Goal: Transaction & Acquisition: Purchase product/service

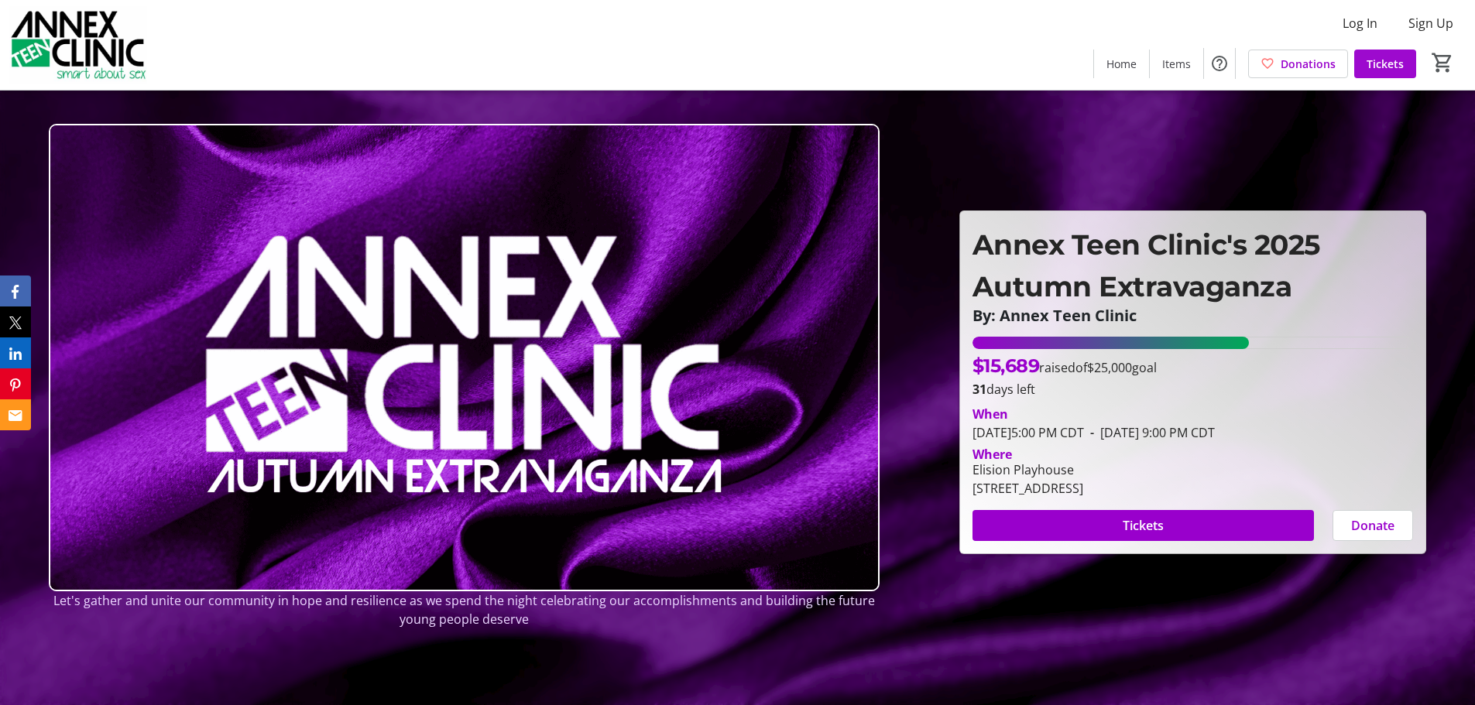
click at [1384, 61] on span "Tickets" at bounding box center [1385, 64] width 37 height 16
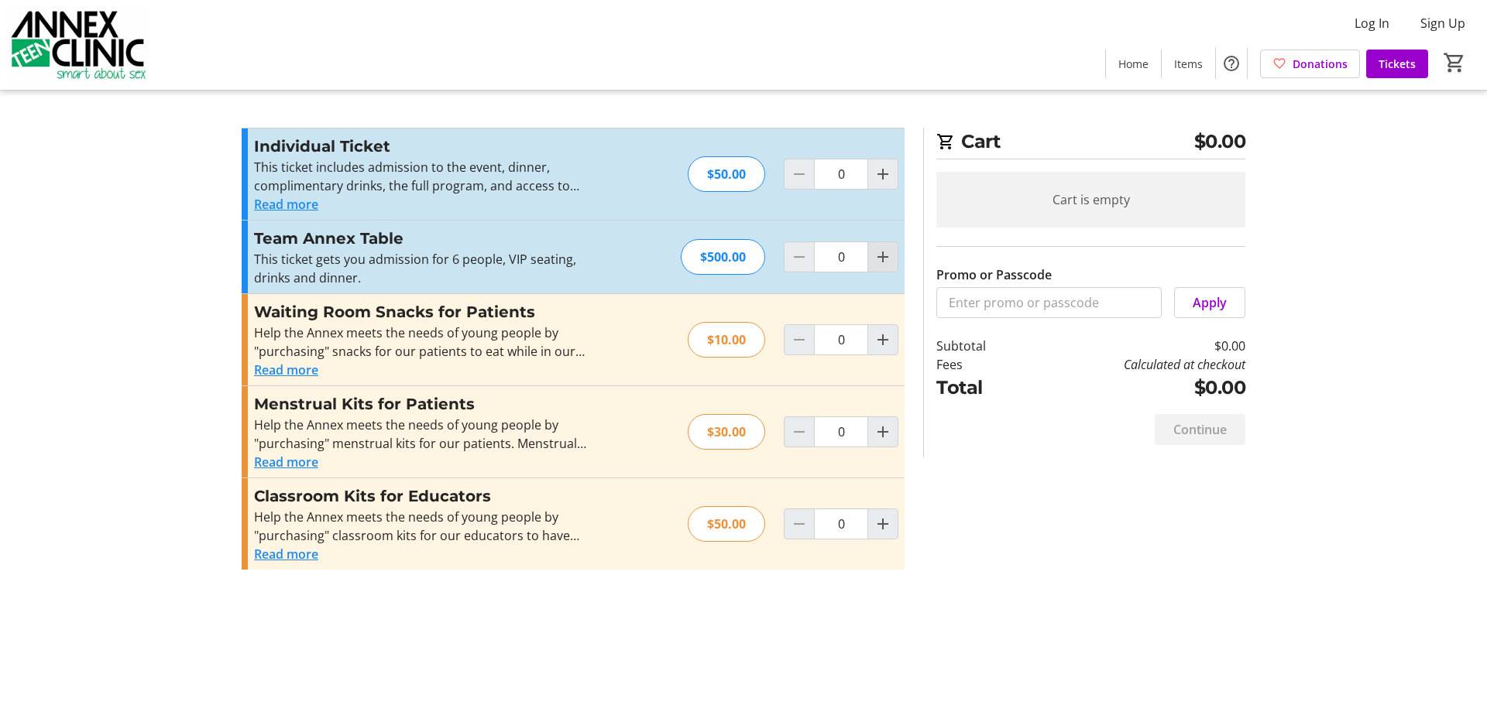
click at [882, 257] on mat-icon "Increment by one" at bounding box center [882, 257] width 19 height 19
type input "1"
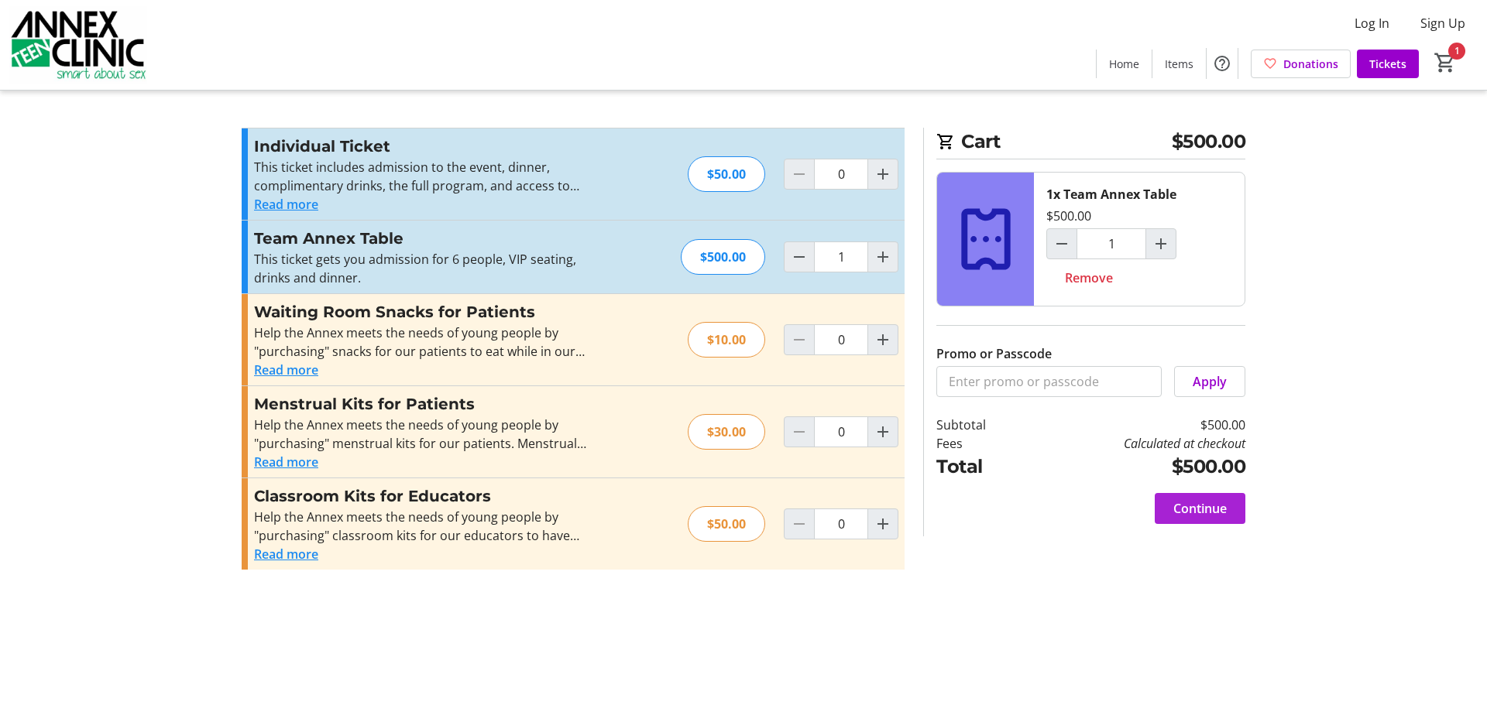
click at [1202, 506] on span "Continue" at bounding box center [1199, 508] width 53 height 19
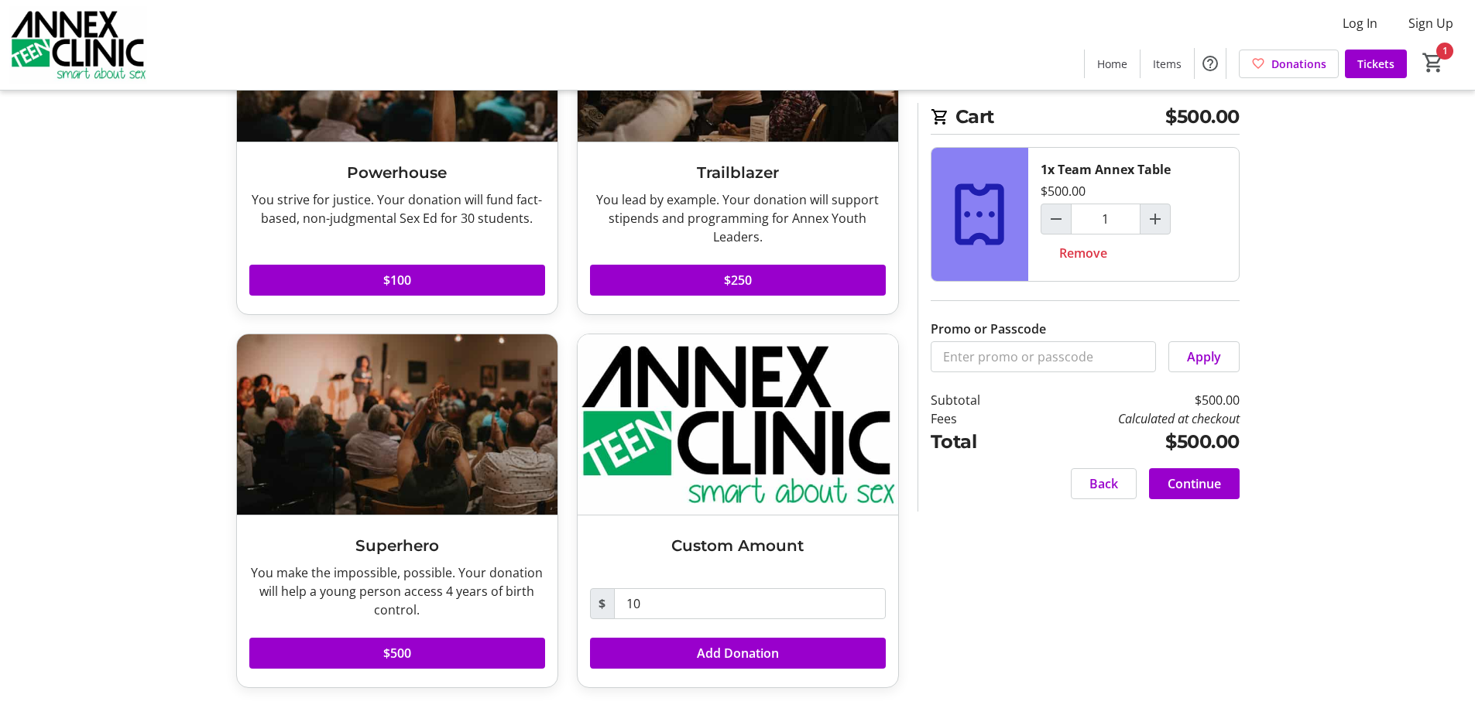
scroll to position [588, 0]
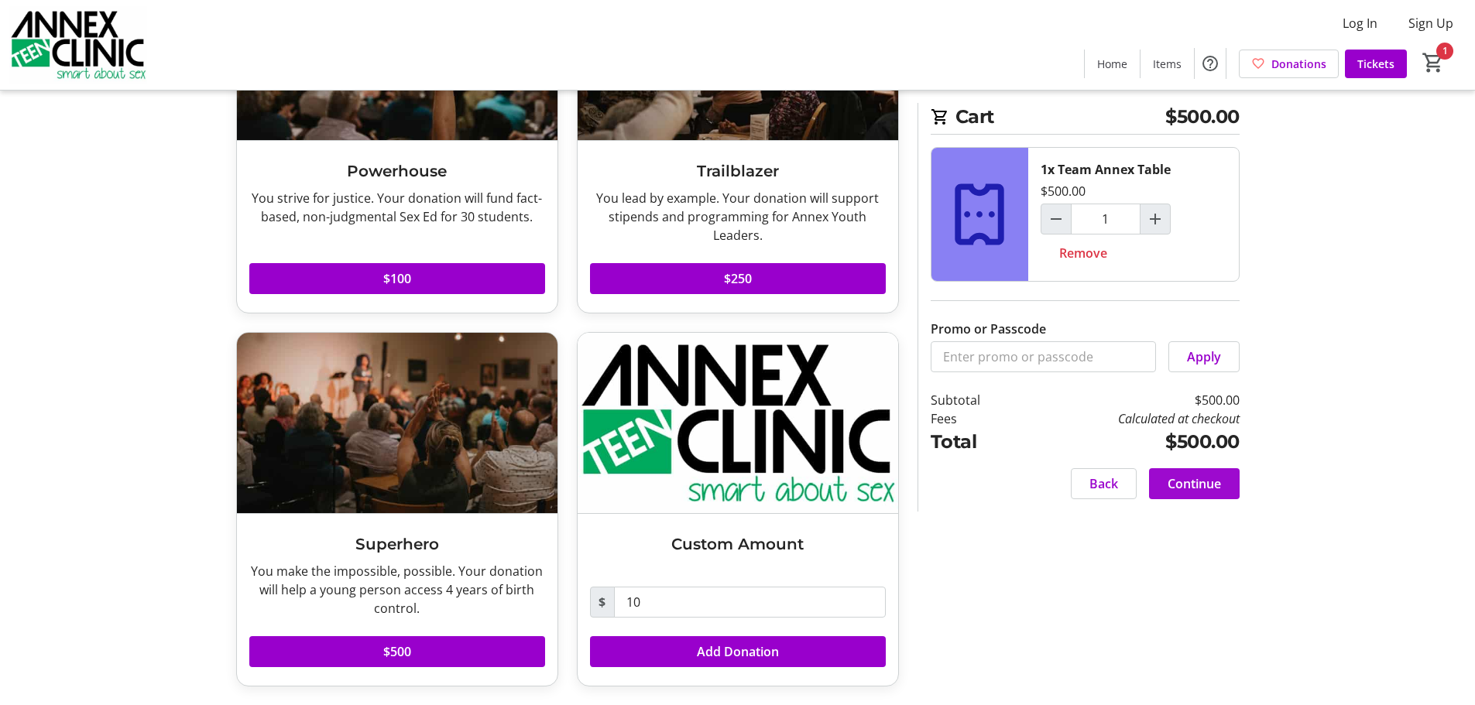
click at [1200, 485] on span "Continue" at bounding box center [1194, 484] width 53 height 19
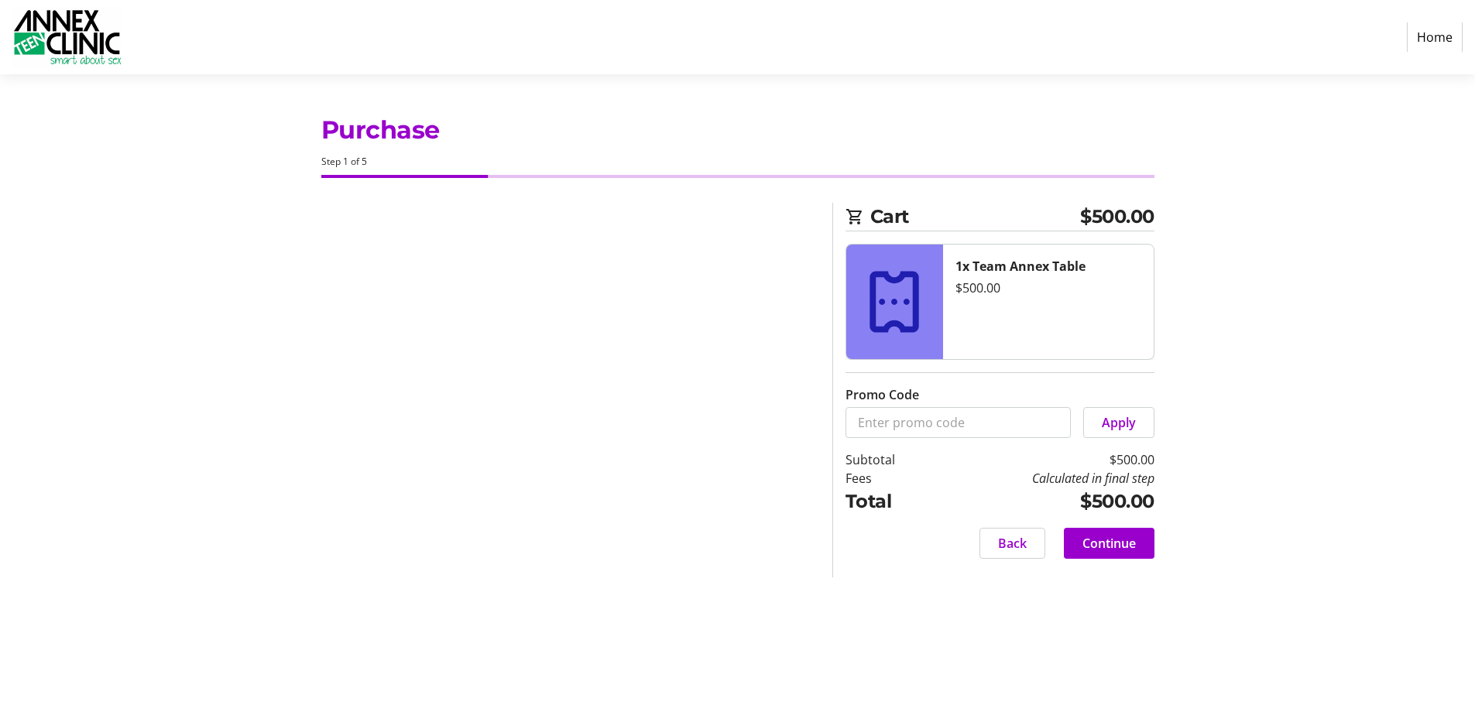
select select "US"
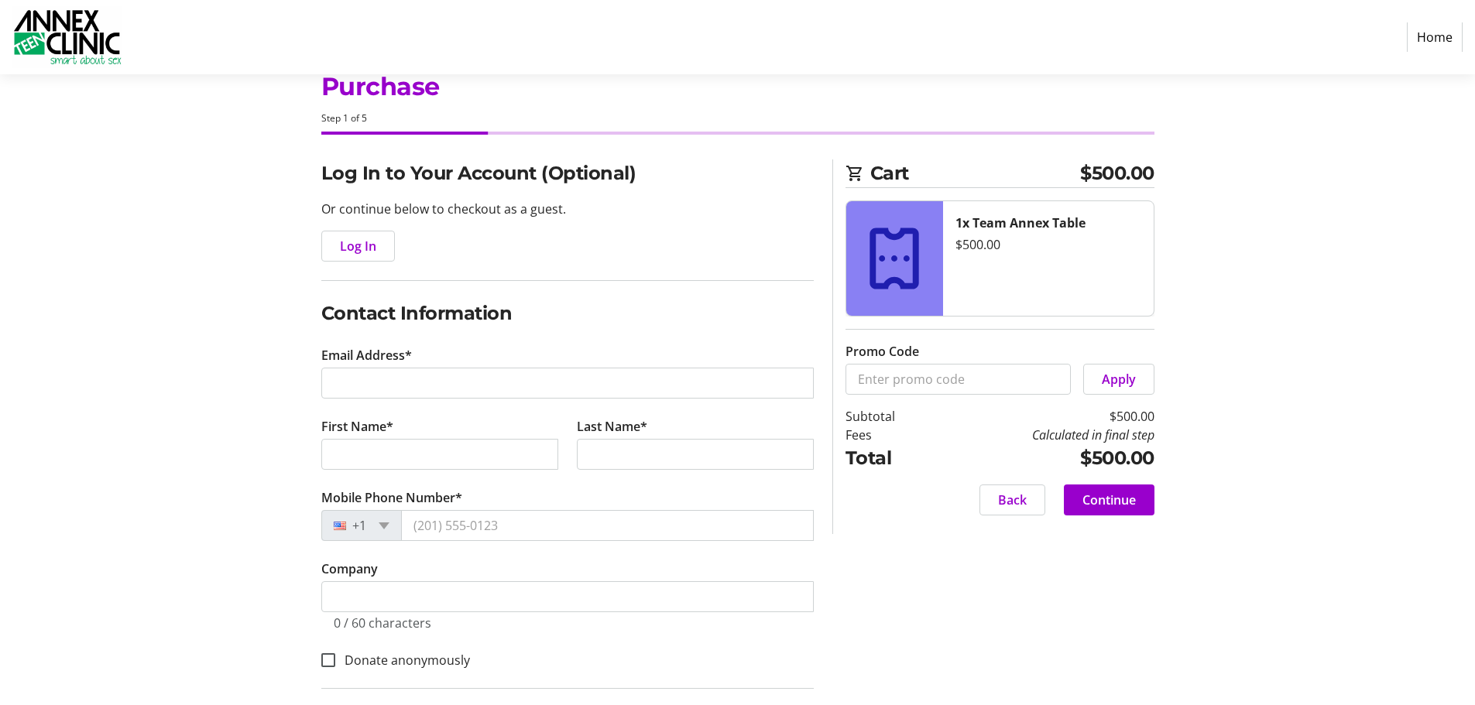
scroll to position [77, 0]
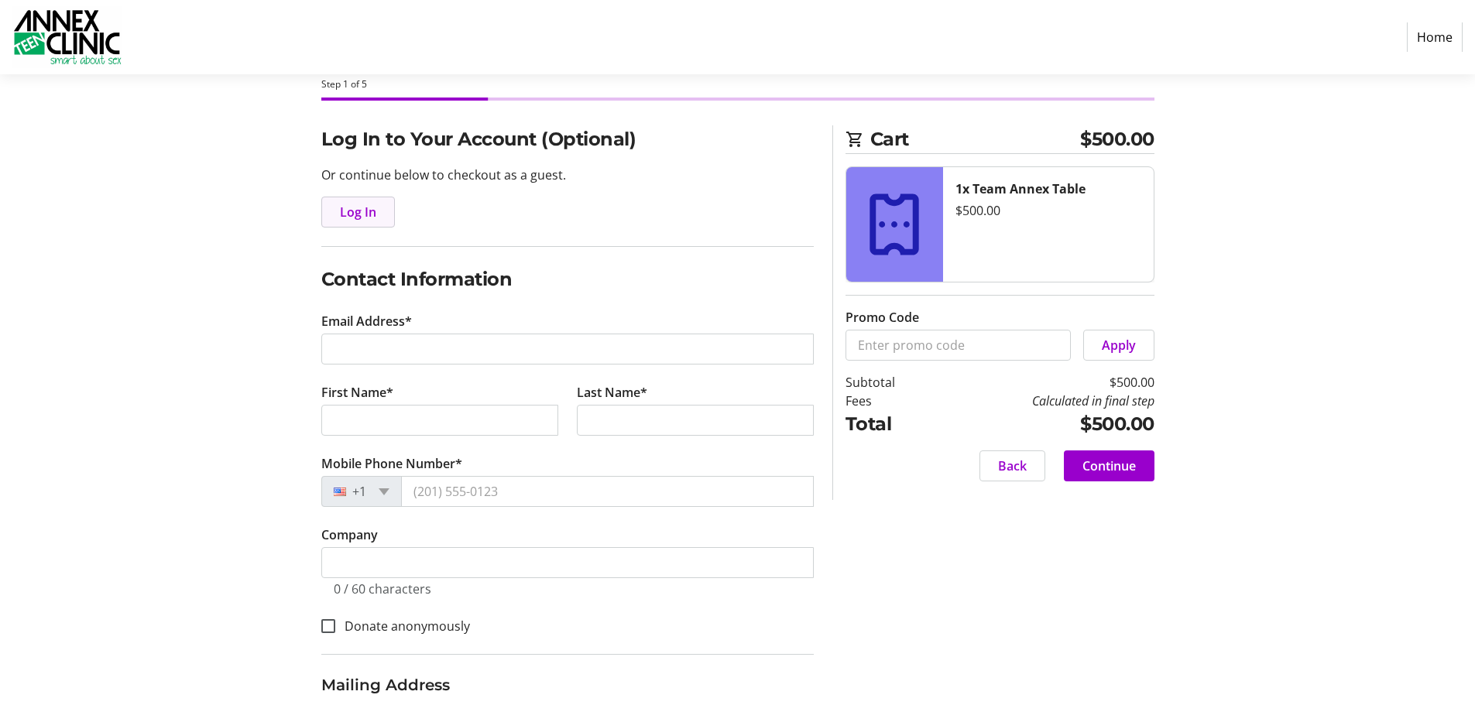
click at [348, 208] on span "Log In" at bounding box center [358, 212] width 36 height 19
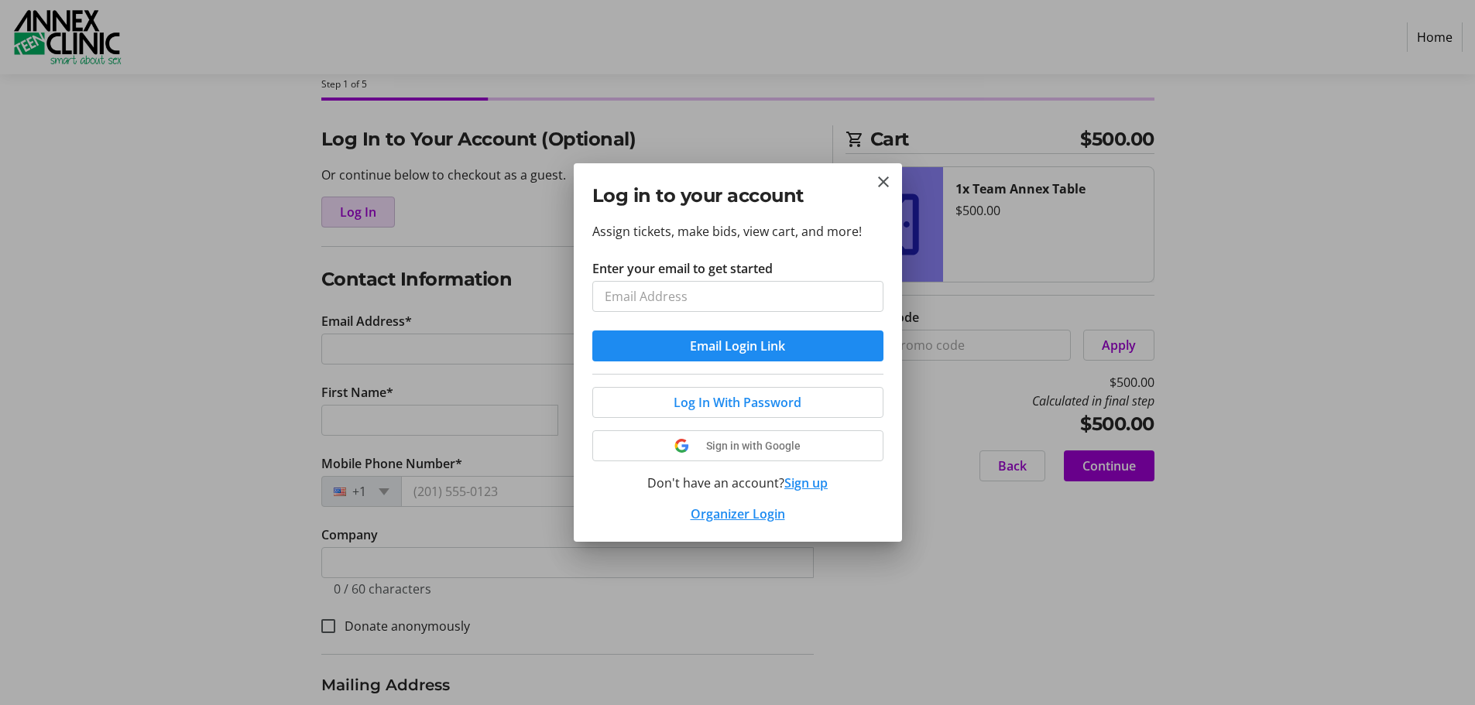
scroll to position [0, 0]
click at [612, 294] on input "Enter your email to get started" at bounding box center [737, 296] width 291 height 31
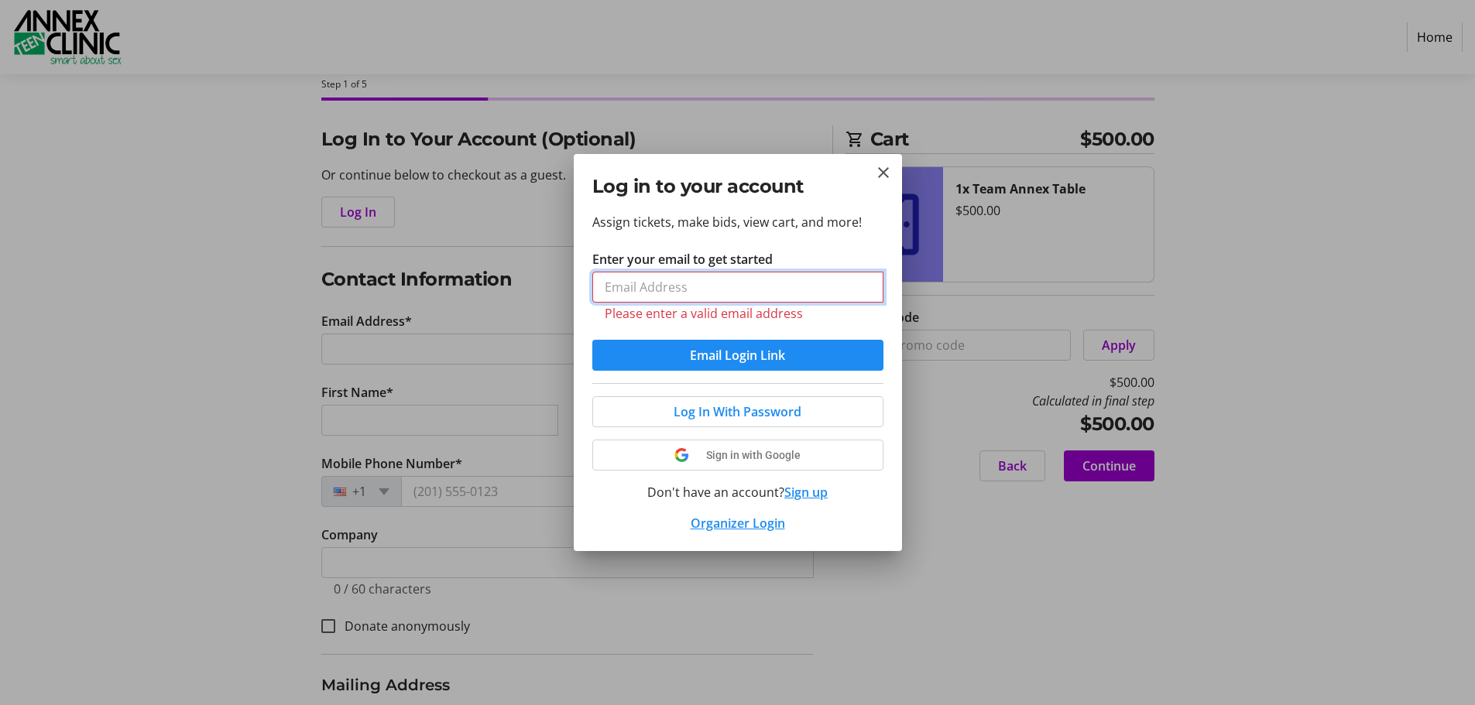
type input "[EMAIL_ADDRESS][DOMAIN_NAME]"
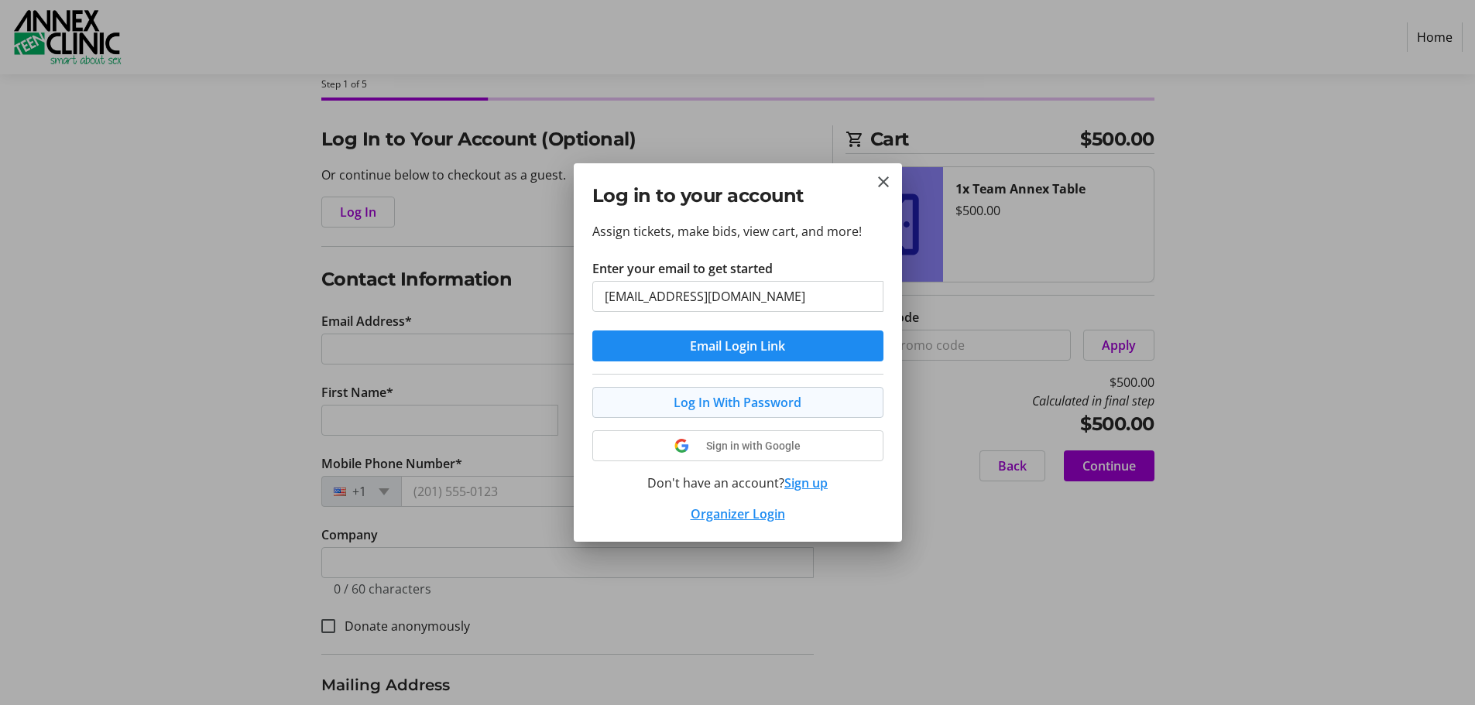
click at [761, 396] on span "Log In With Password" at bounding box center [738, 402] width 128 height 19
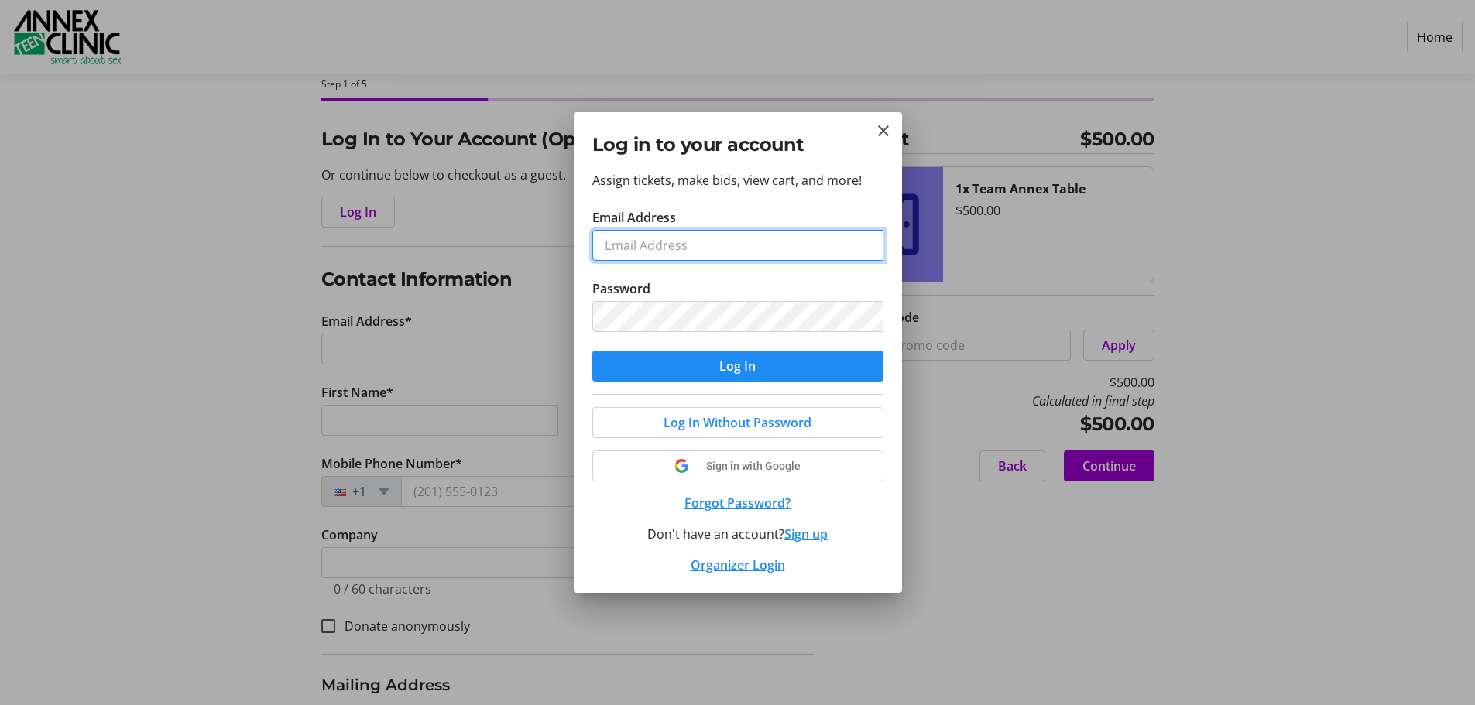
type input "[EMAIL_ADDRESS][DOMAIN_NAME]"
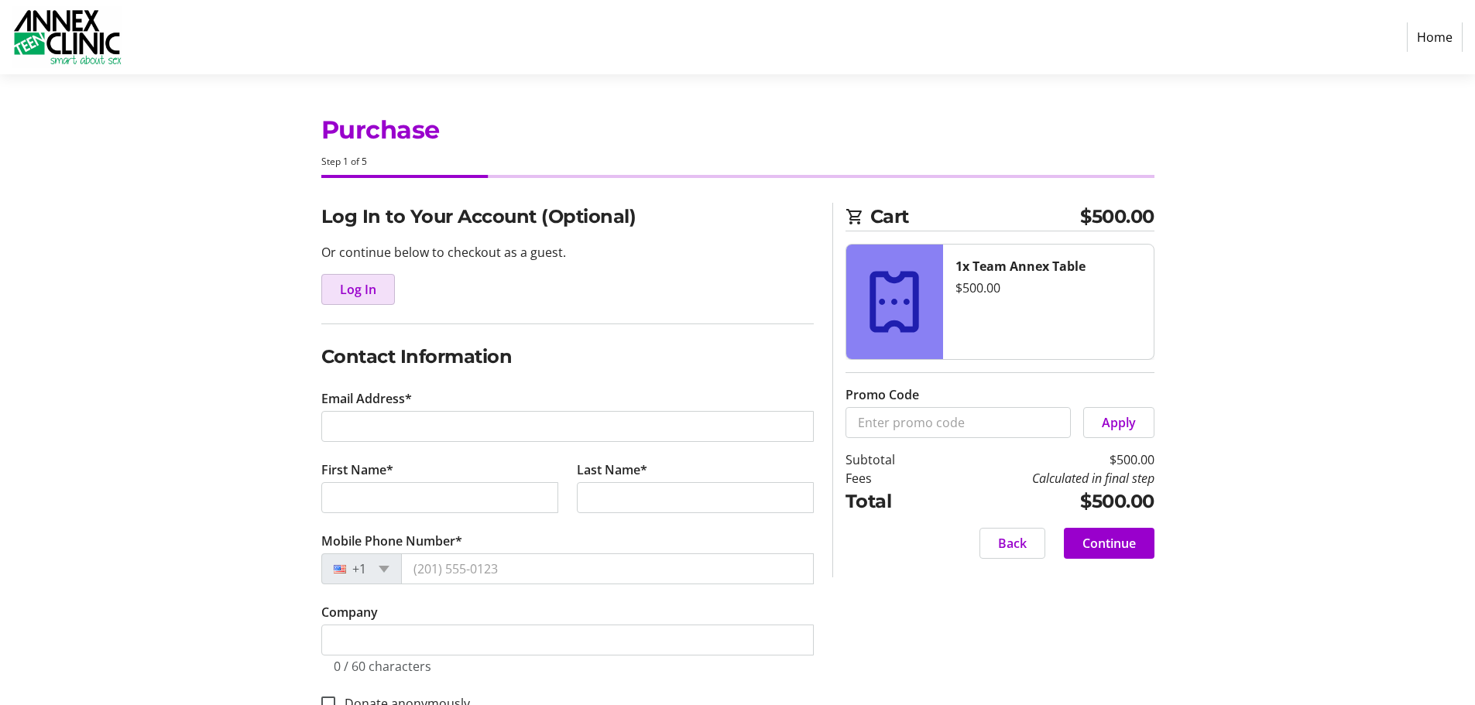
scroll to position [77, 0]
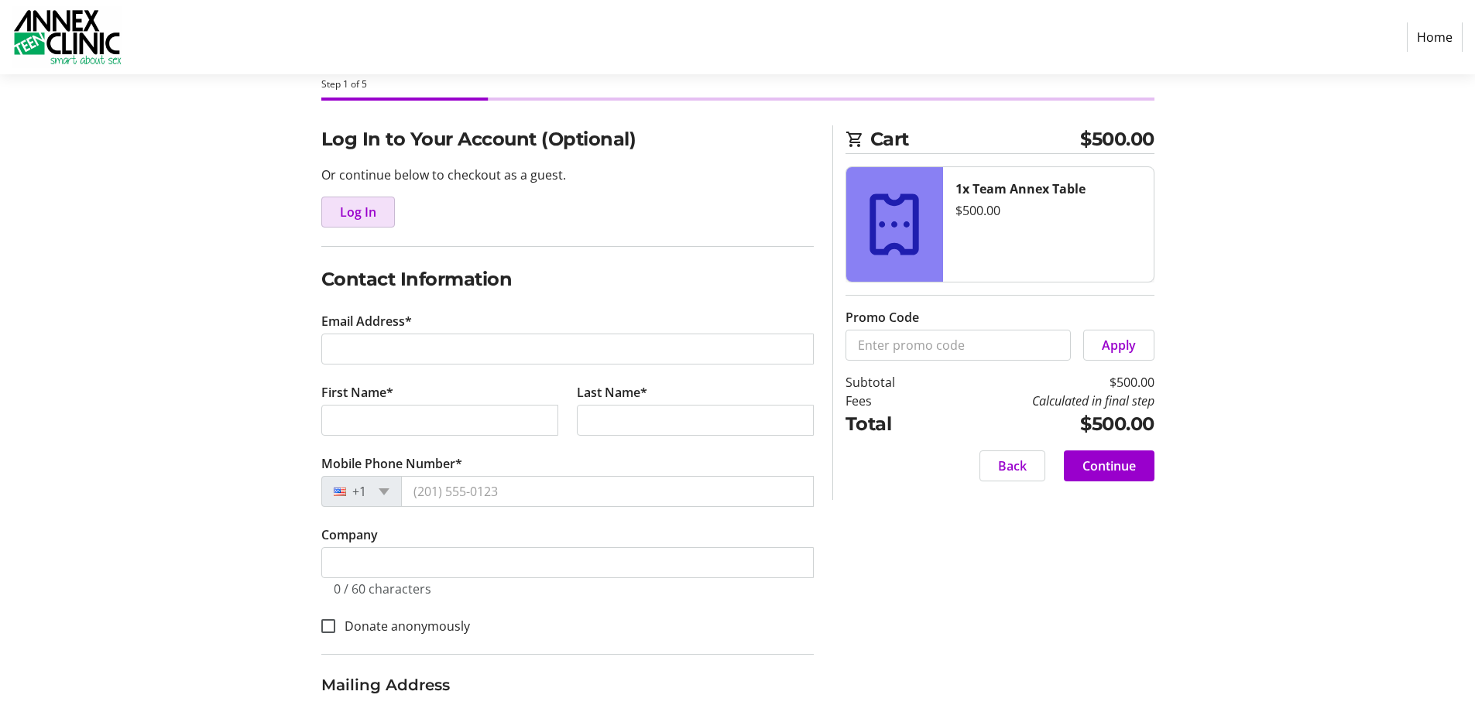
type input "[EMAIL_ADDRESS][DOMAIN_NAME]"
type input "[PERSON_NAME]"
type input "[PHONE_NUMBER]"
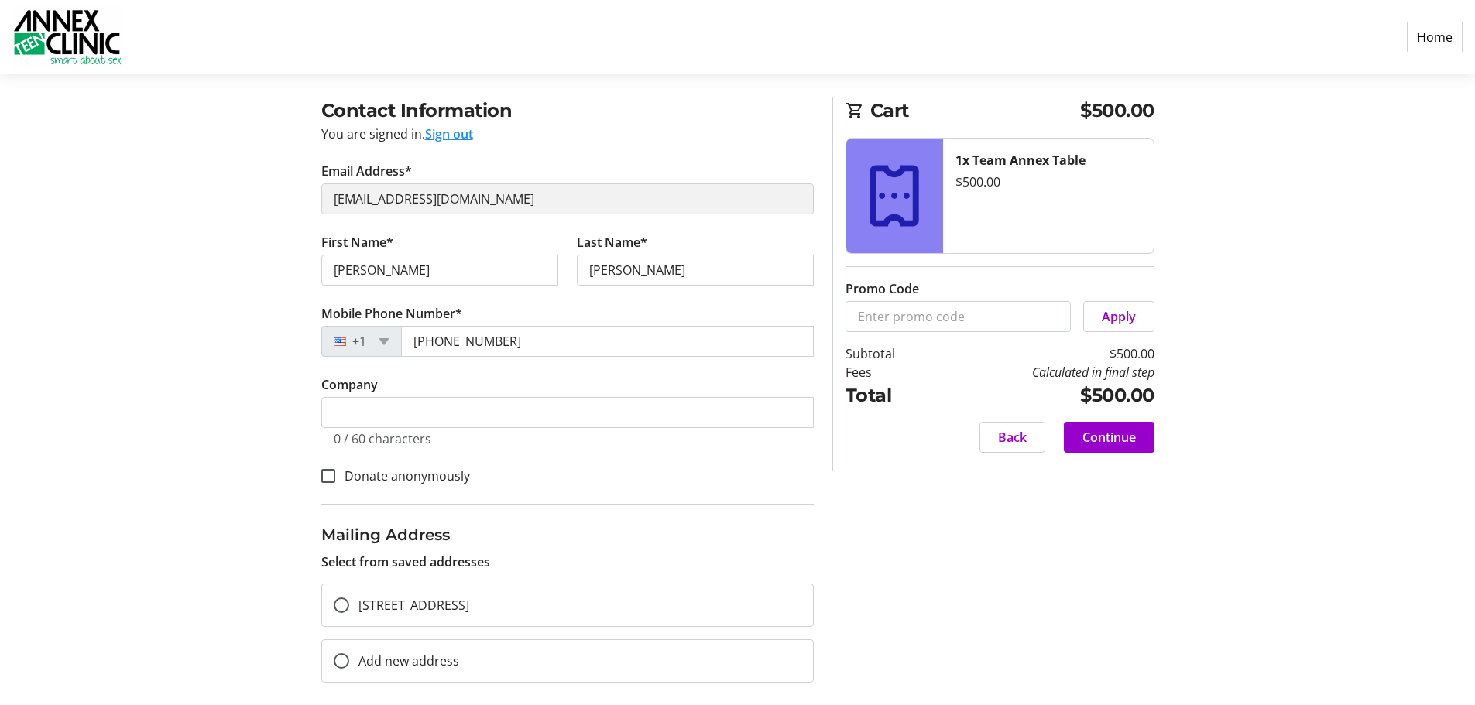
scroll to position [121, 0]
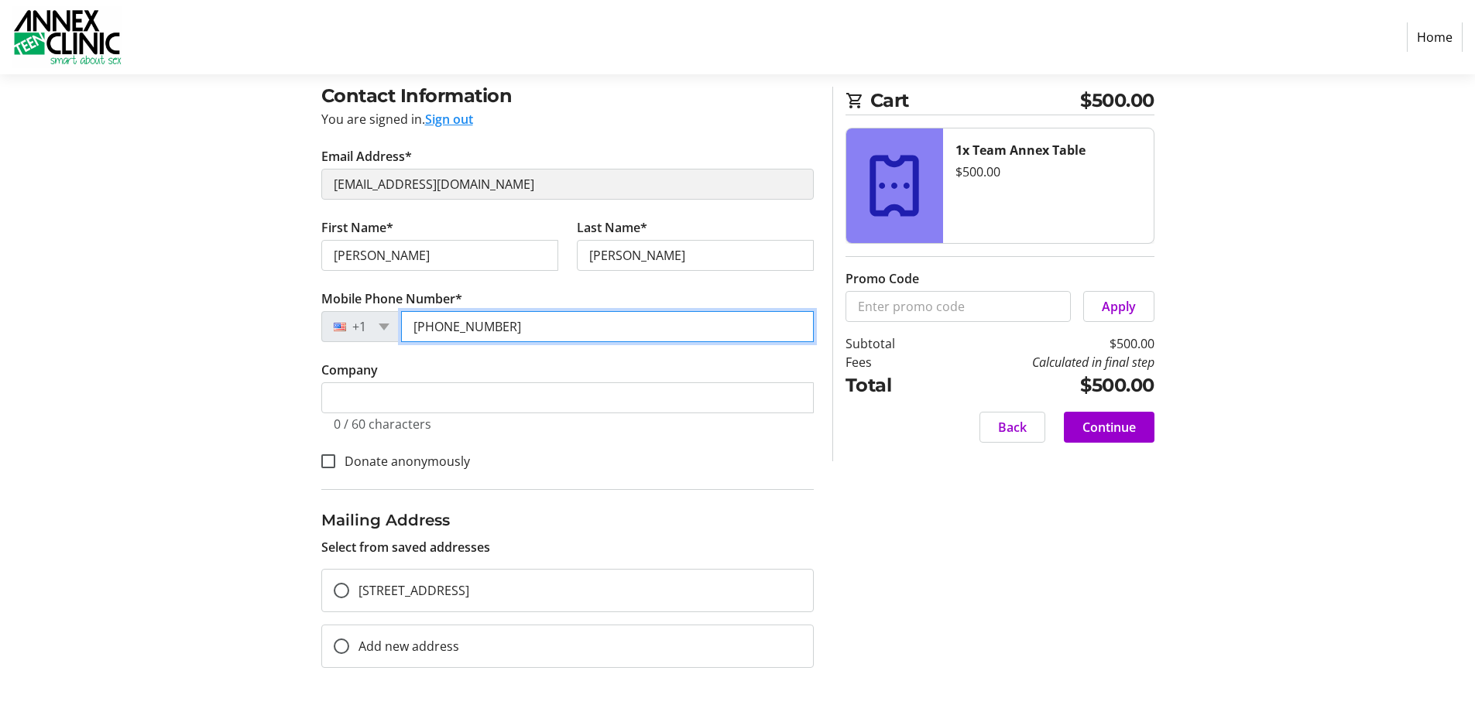
click at [517, 329] on input "[PHONE_NUMBER]" at bounding box center [607, 326] width 413 height 31
type input "[PHONE_NUMBER]"
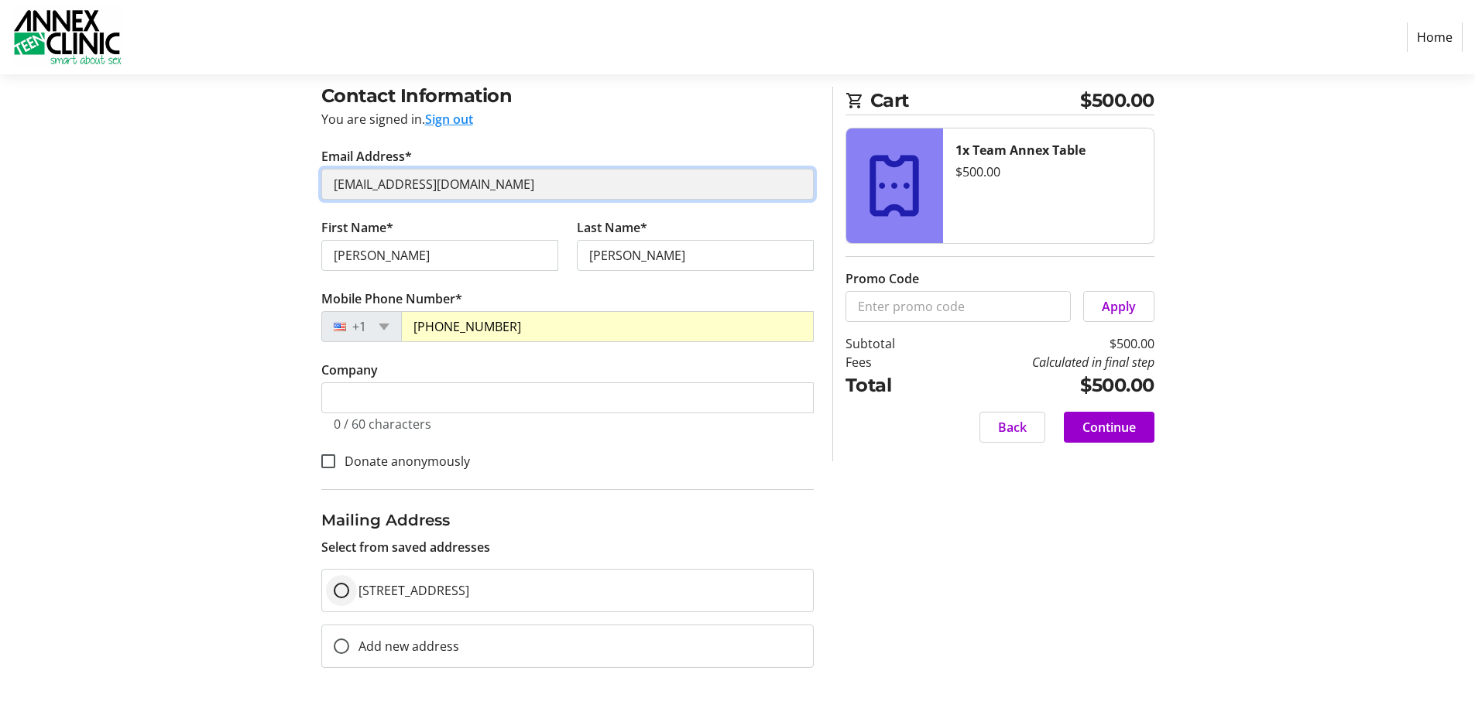
click at [342, 599] on div at bounding box center [341, 590] width 37 height 37
radio input "true"
click at [1100, 430] on span "Continue" at bounding box center [1108, 427] width 53 height 19
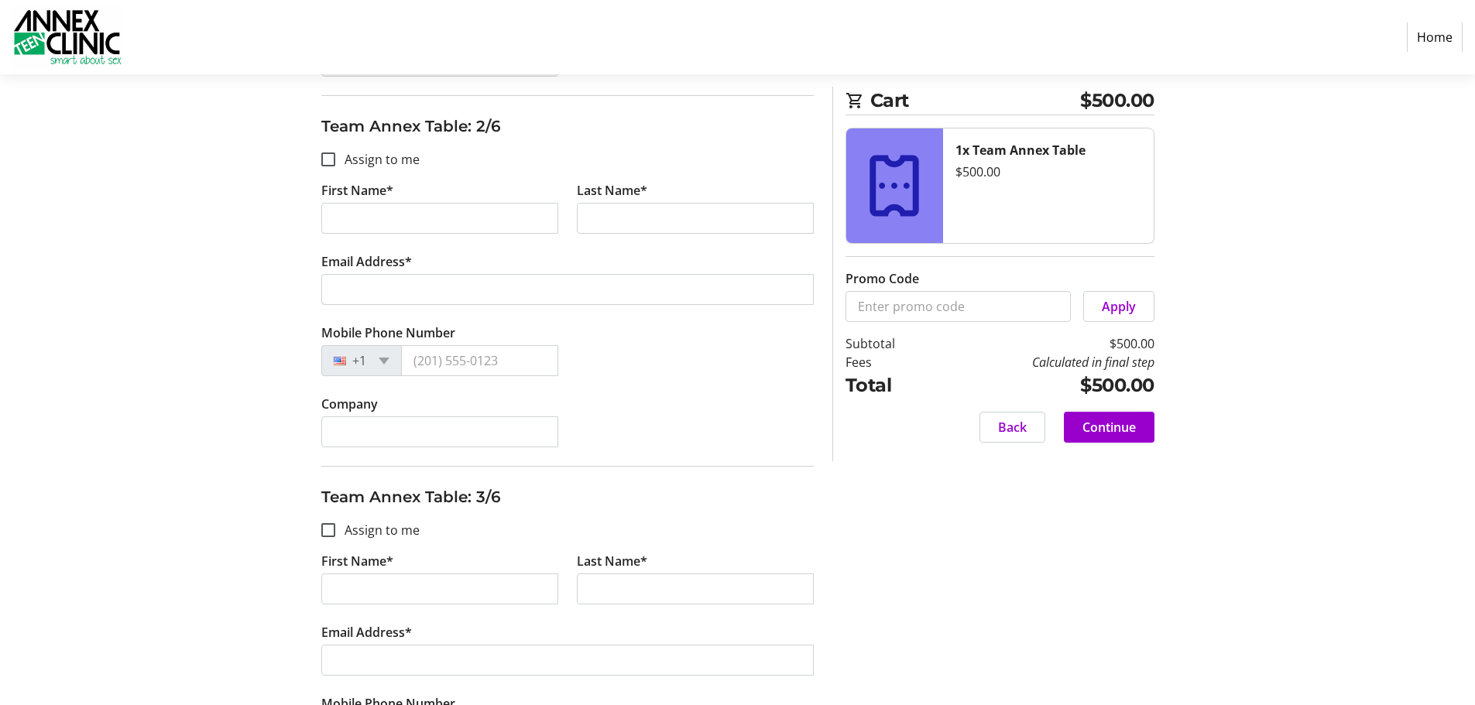
scroll to position [619, 0]
click at [331, 156] on input "Assign to me" at bounding box center [328, 158] width 14 height 14
checkbox input "true"
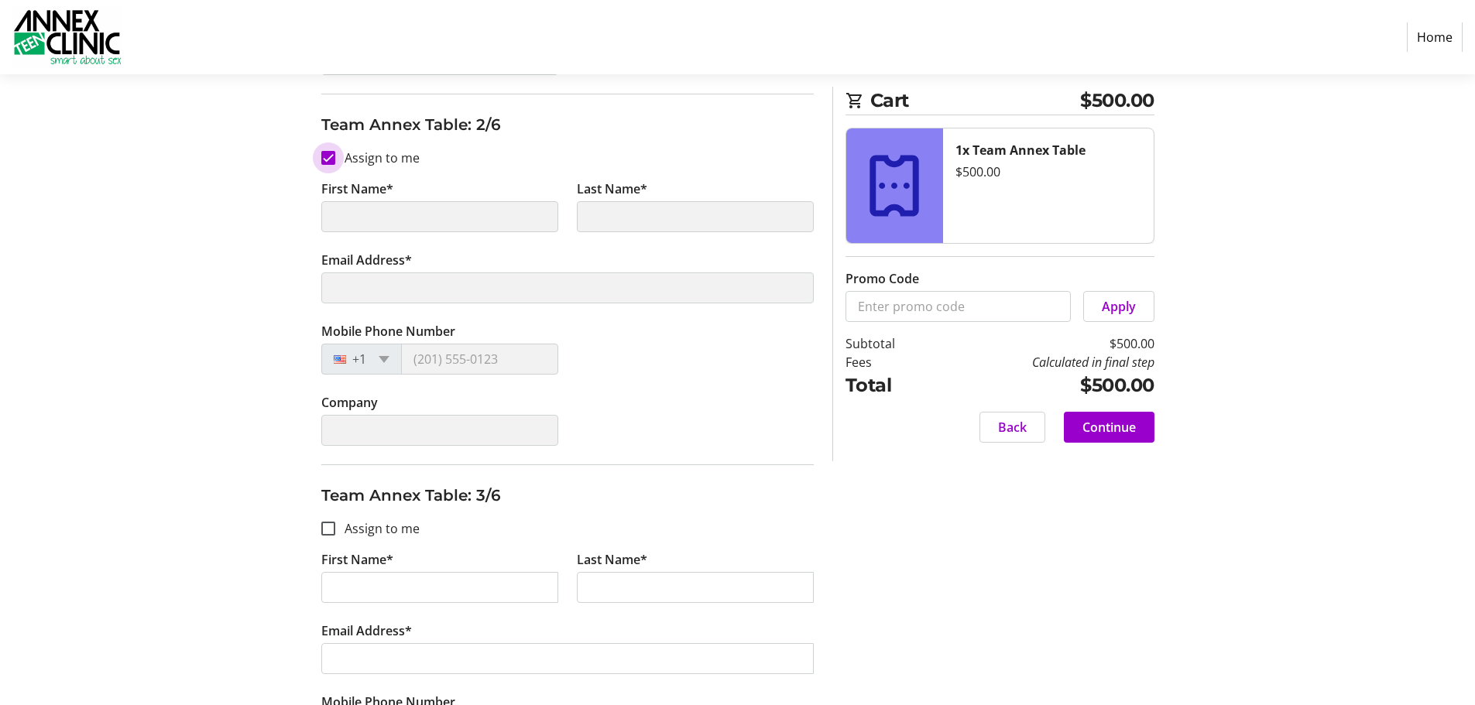
type input "[PERSON_NAME]"
type input "[EMAIL_ADDRESS][DOMAIN_NAME]"
type input "[PHONE_NUMBER]"
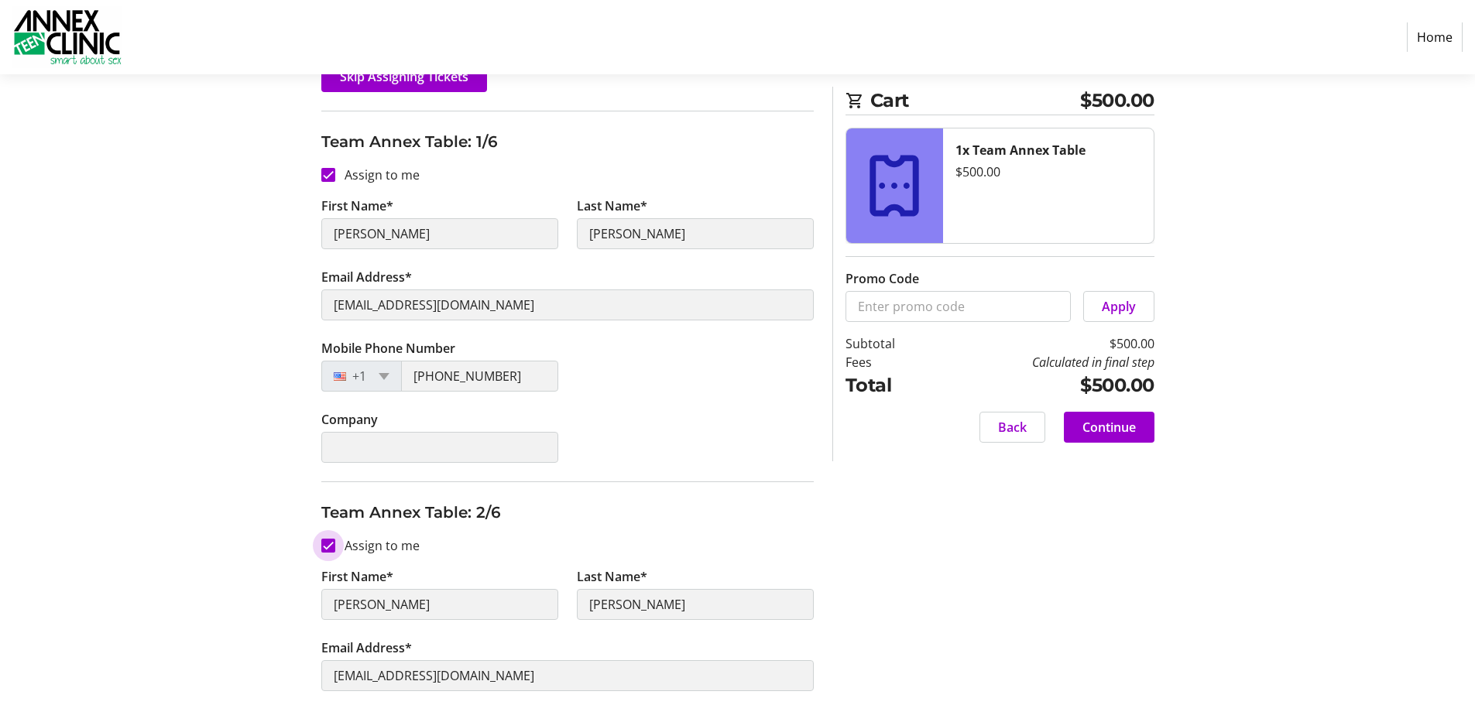
scroll to position [232, 0]
click at [328, 543] on input "Assign to me" at bounding box center [328, 545] width 14 height 14
checkbox input "false"
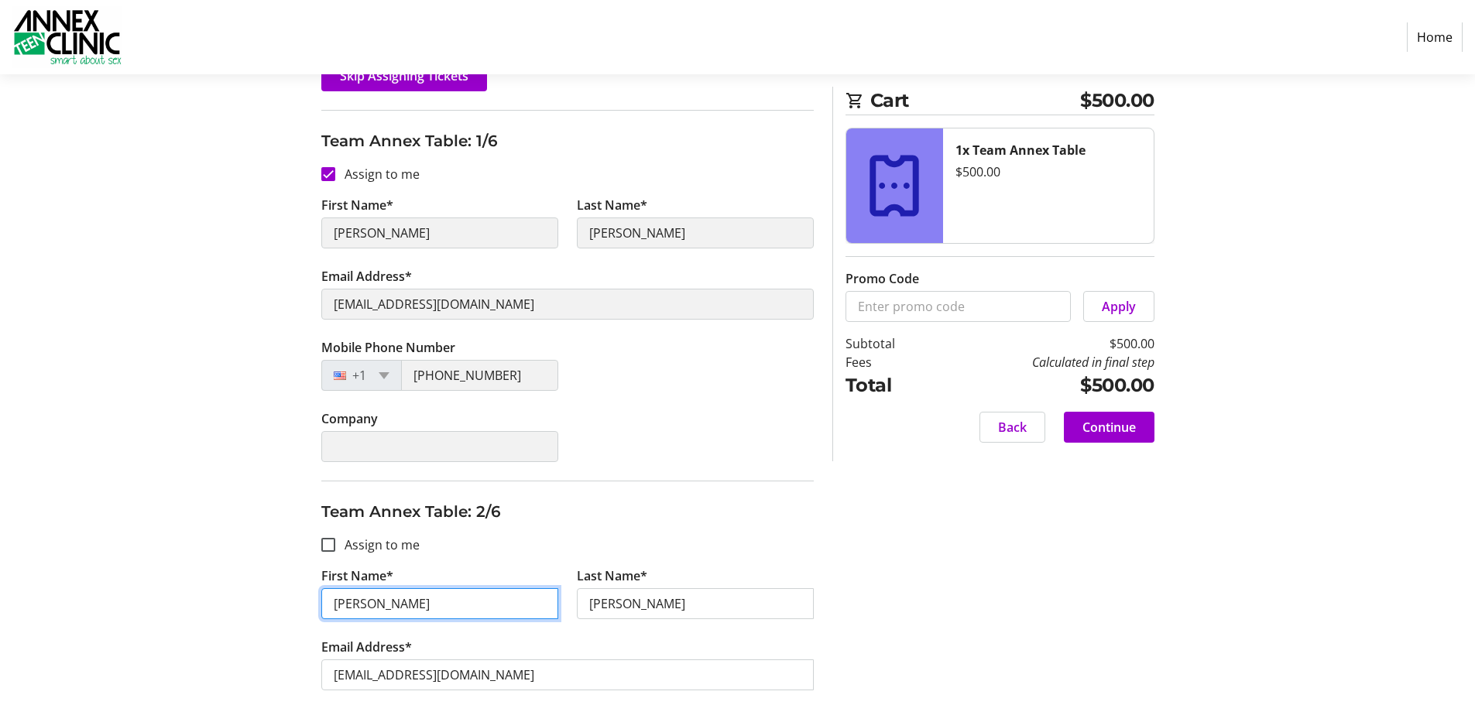
click at [385, 609] on input "[PERSON_NAME]" at bounding box center [439, 603] width 237 height 31
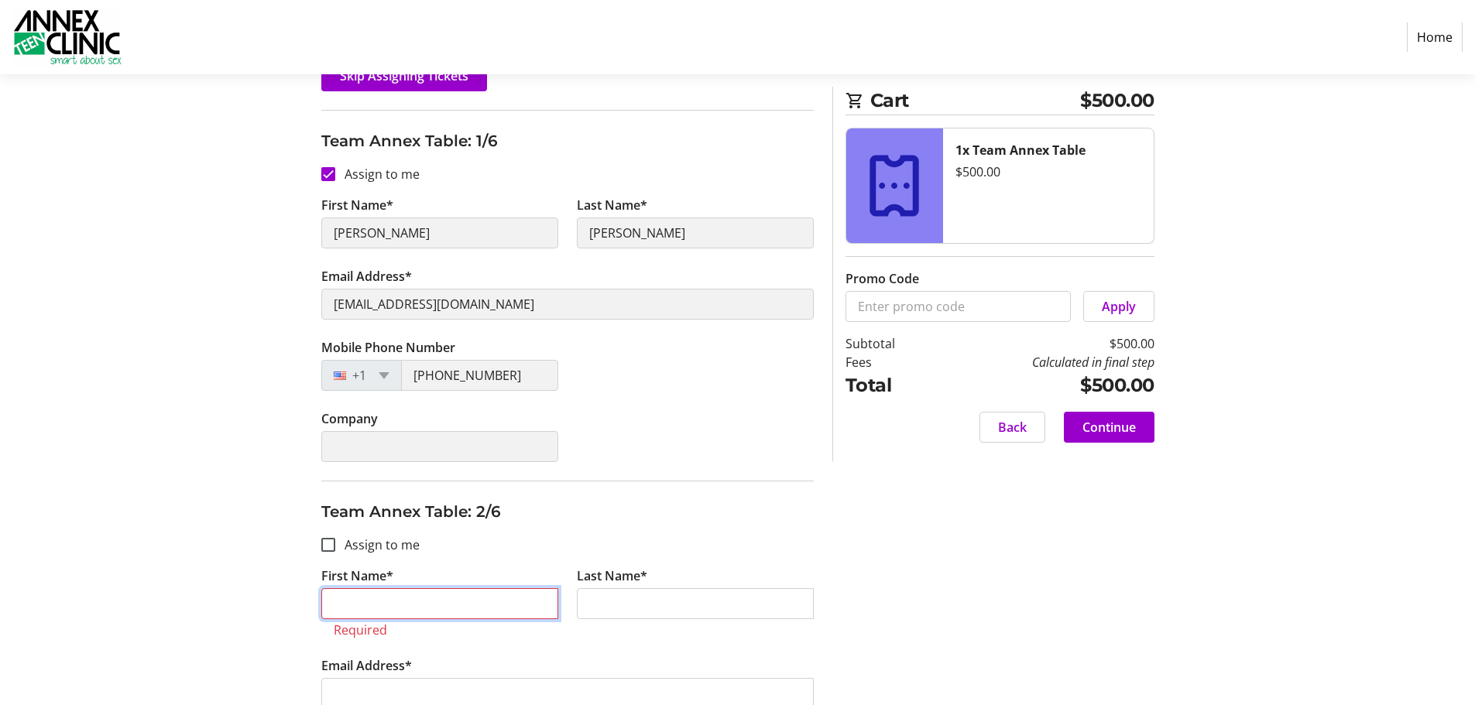
type input "[PERSON_NAME]"
type input "Lordi"
type input "[PERSON_NAME]"
type input "Lordi"
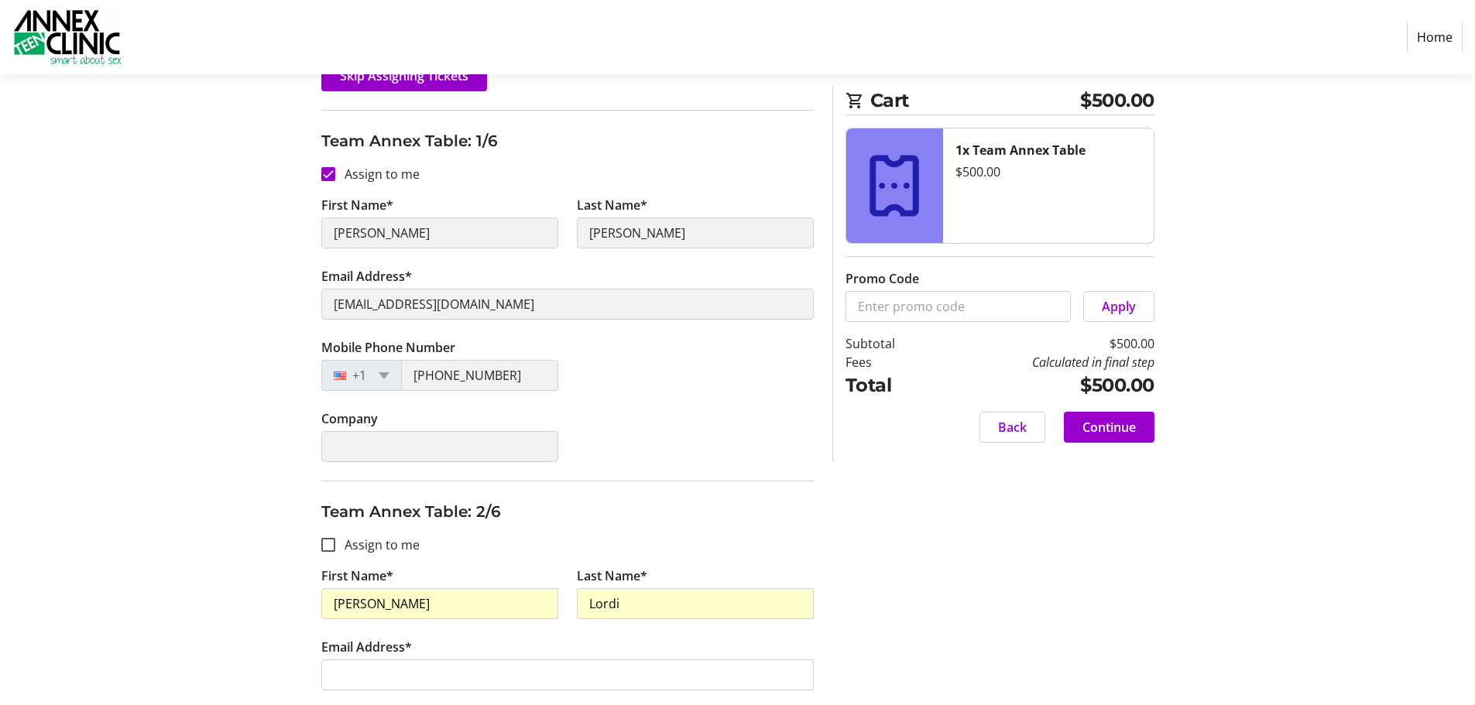
type input "[PERSON_NAME]"
type input "Lordi"
type input "[PERSON_NAME]"
type input "Lordi"
type input "[PERSON_NAME]"
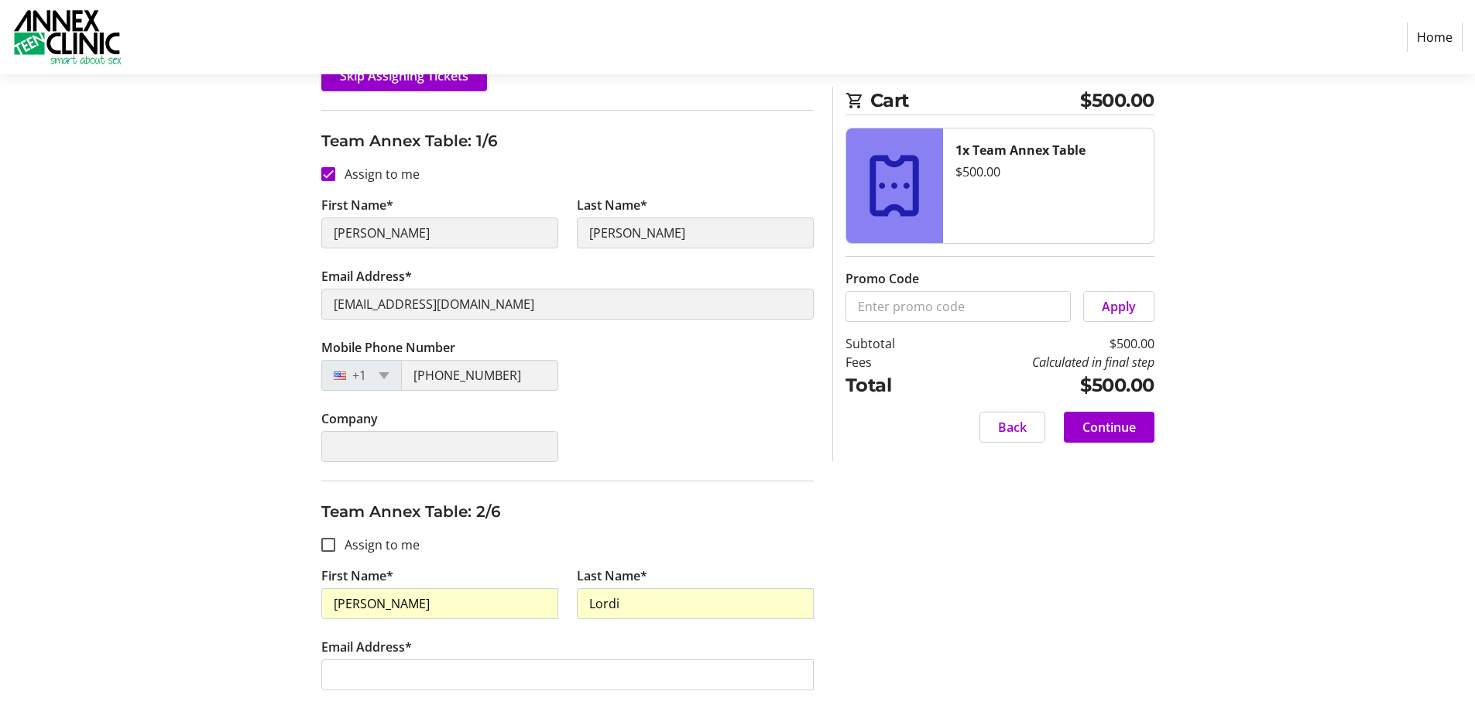
type input "Lordi"
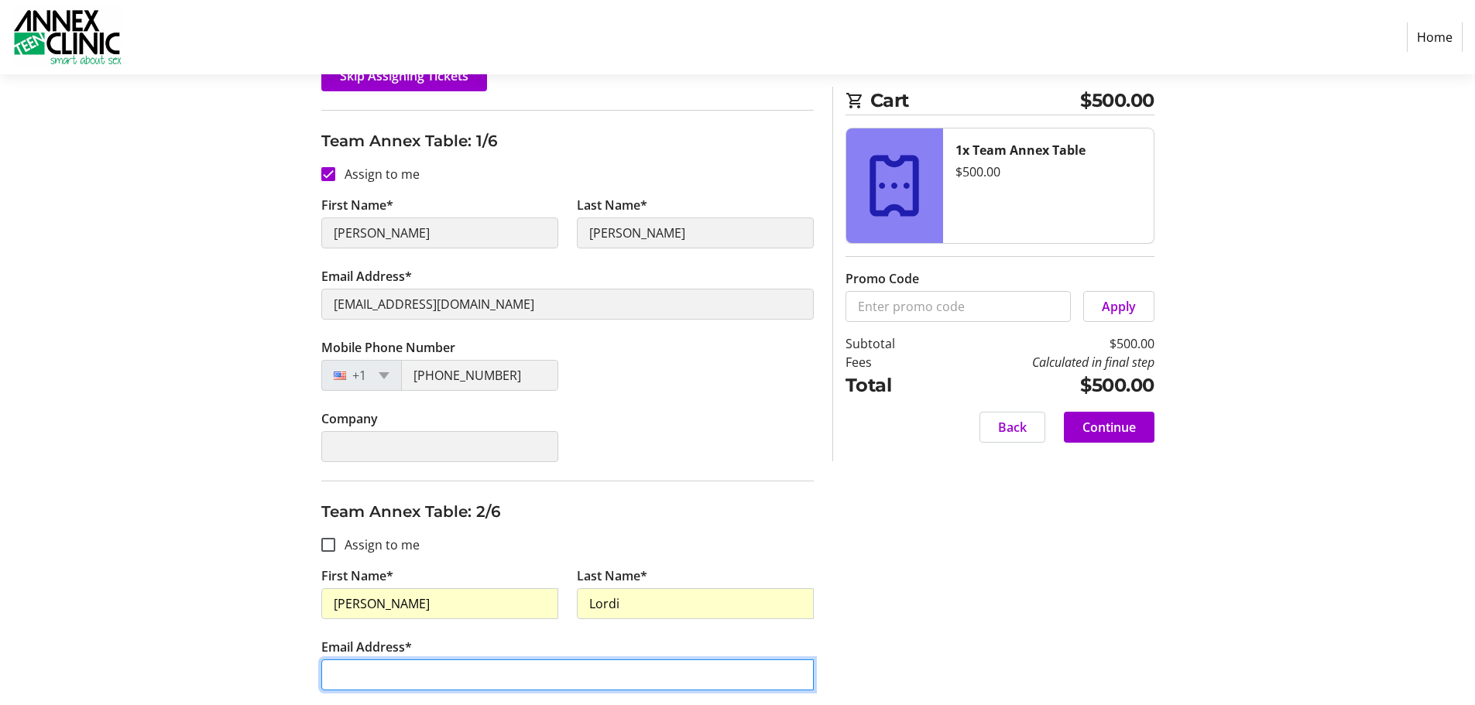
type input "[EMAIL_ADDRESS][DOMAIN_NAME]"
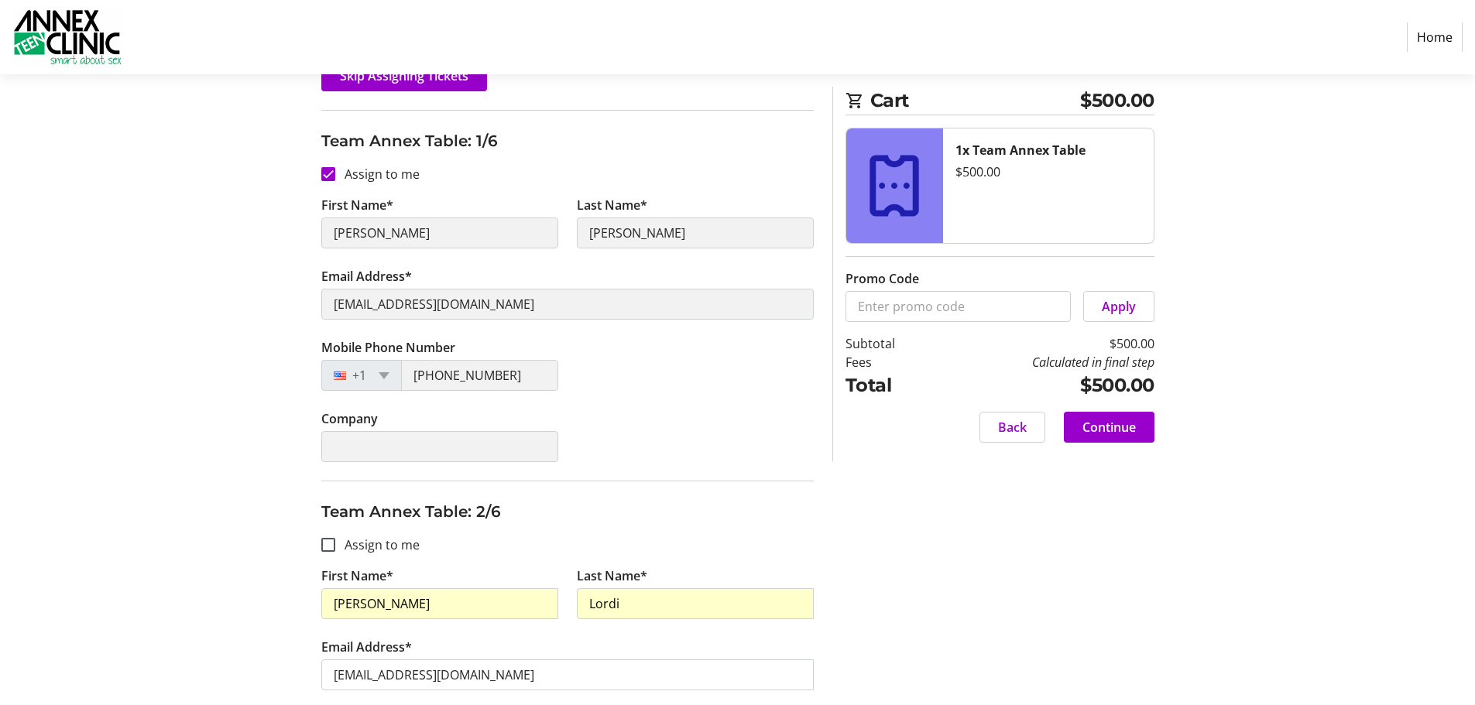
type input "[EMAIL_ADDRESS][DOMAIN_NAME]"
type input "[PHONE_NUMBER]"
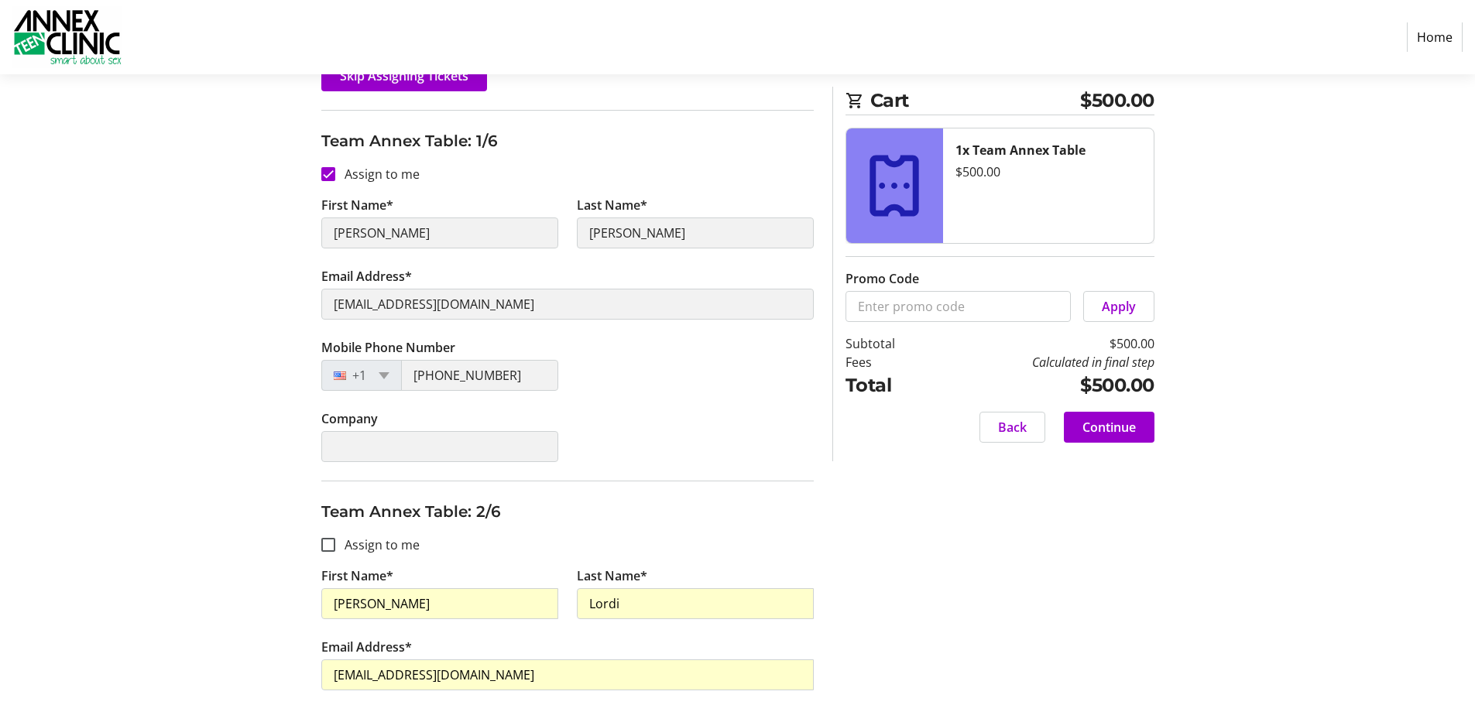
type input "[PHONE_NUMBER]"
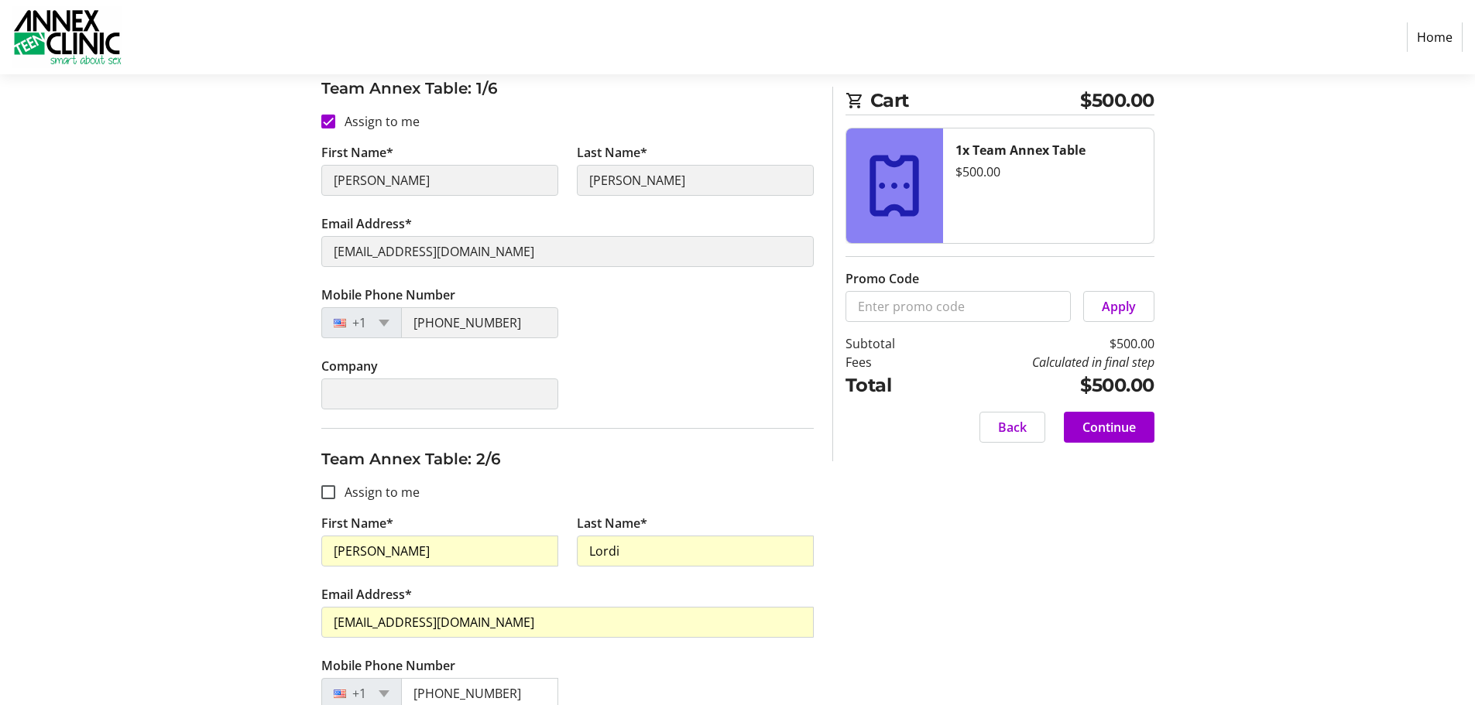
type input "[PHONE_NUMBER]"
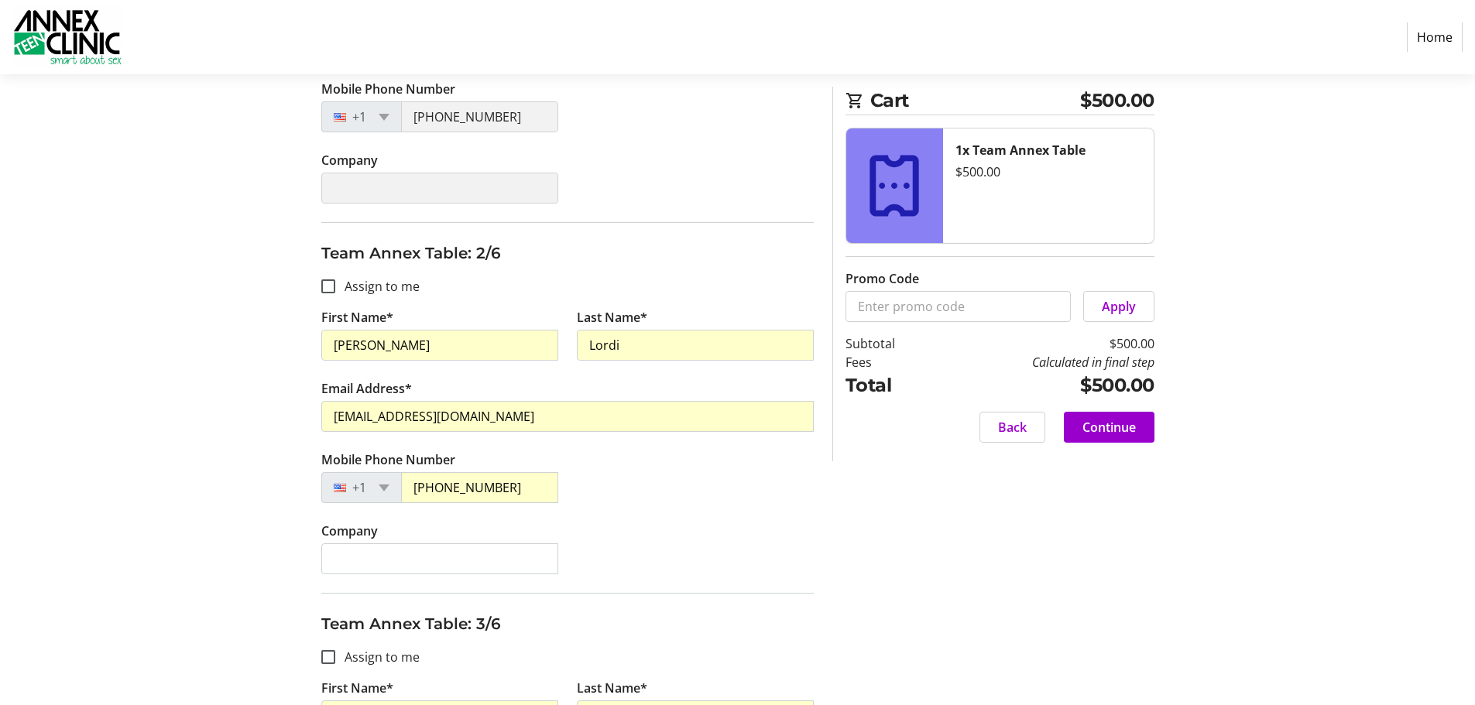
scroll to position [542, 0]
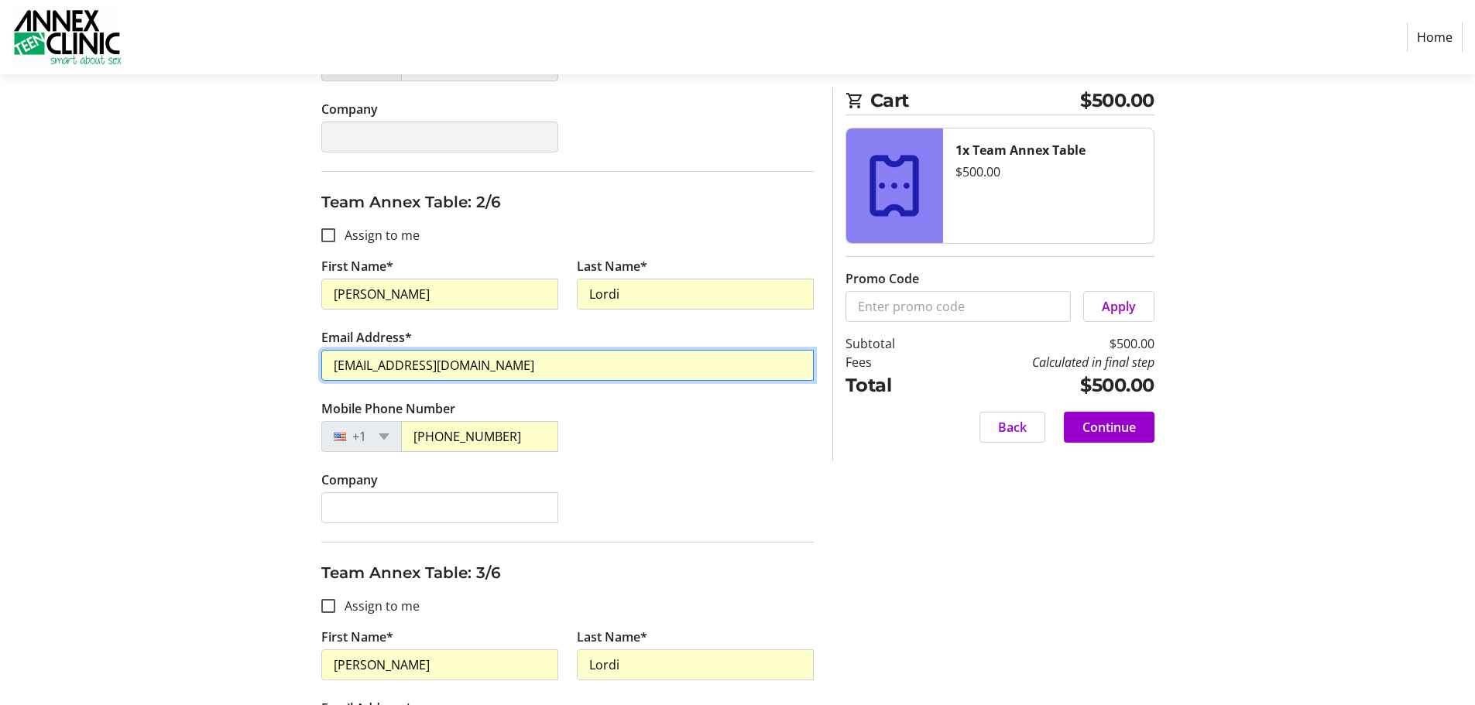
click at [469, 372] on input "[EMAIL_ADDRESS][DOMAIN_NAME]" at bounding box center [567, 365] width 492 height 31
type input "[EMAIL_ADDRESS][DOMAIN_NAME]"
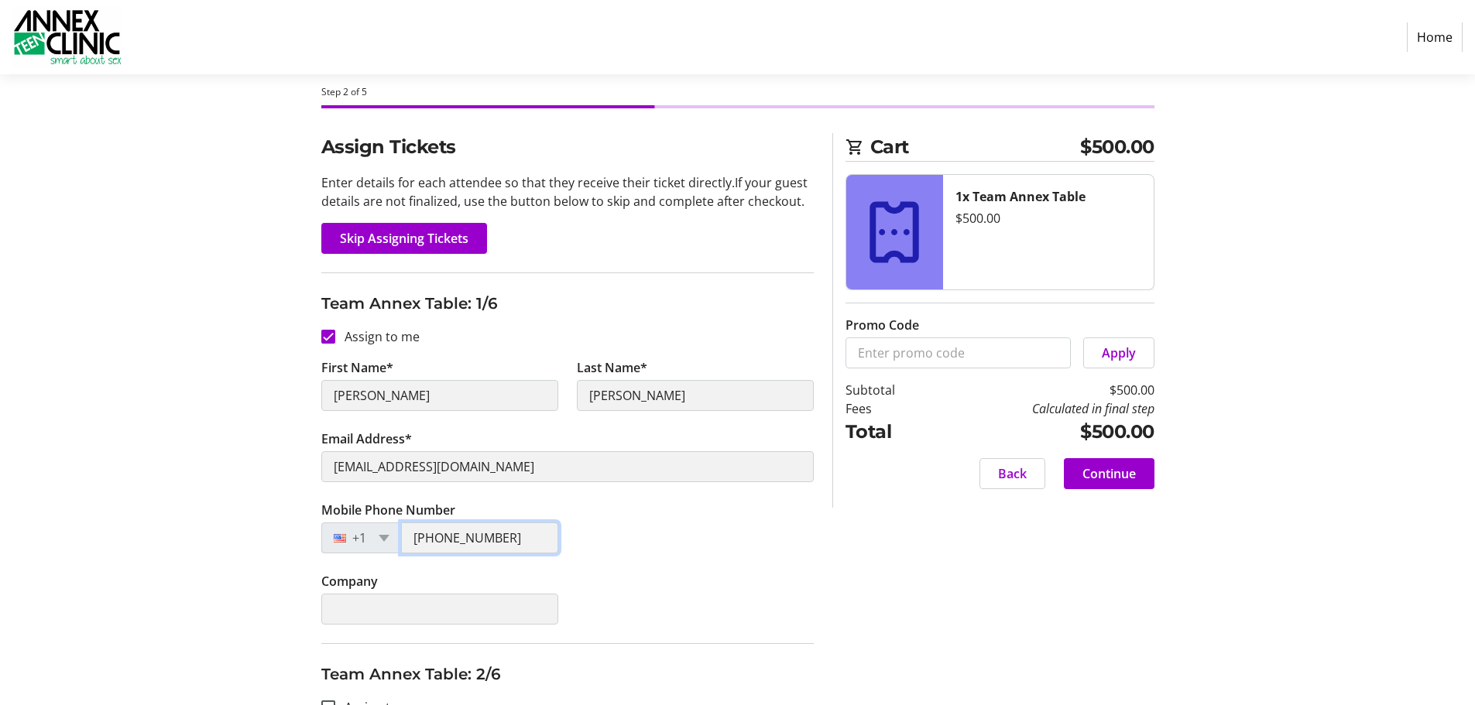
scroll to position [0, 0]
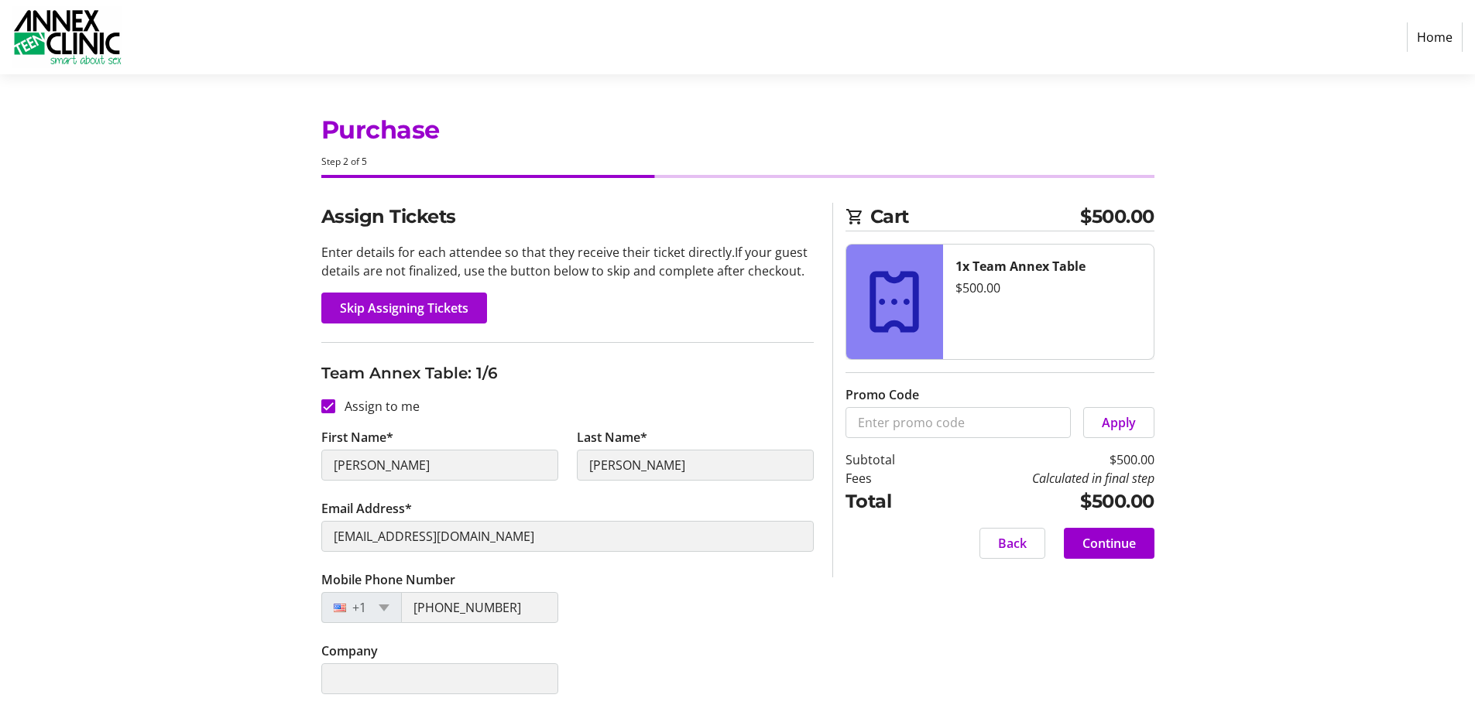
click at [392, 312] on span "Skip Assigning Tickets" at bounding box center [404, 308] width 129 height 19
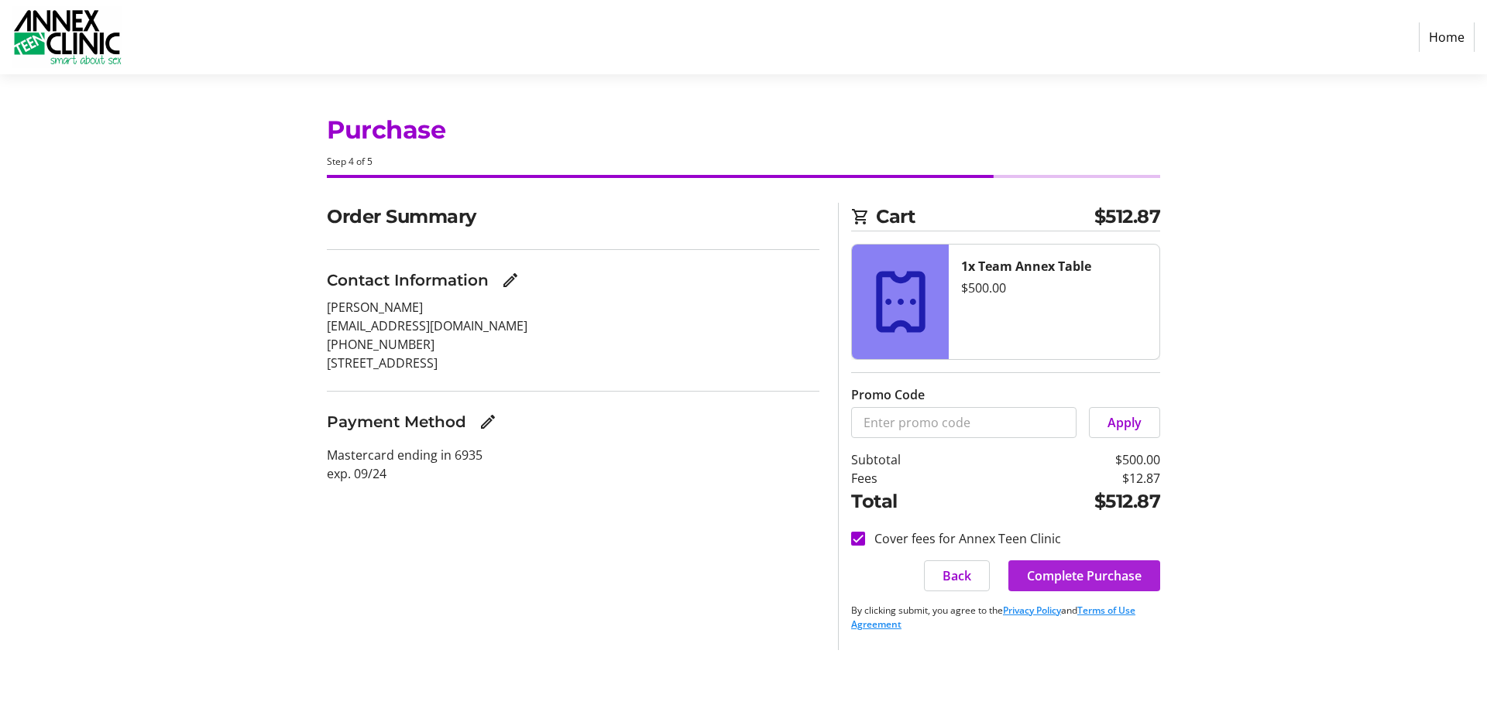
click at [1088, 568] on span "Complete Purchase" at bounding box center [1084, 576] width 115 height 19
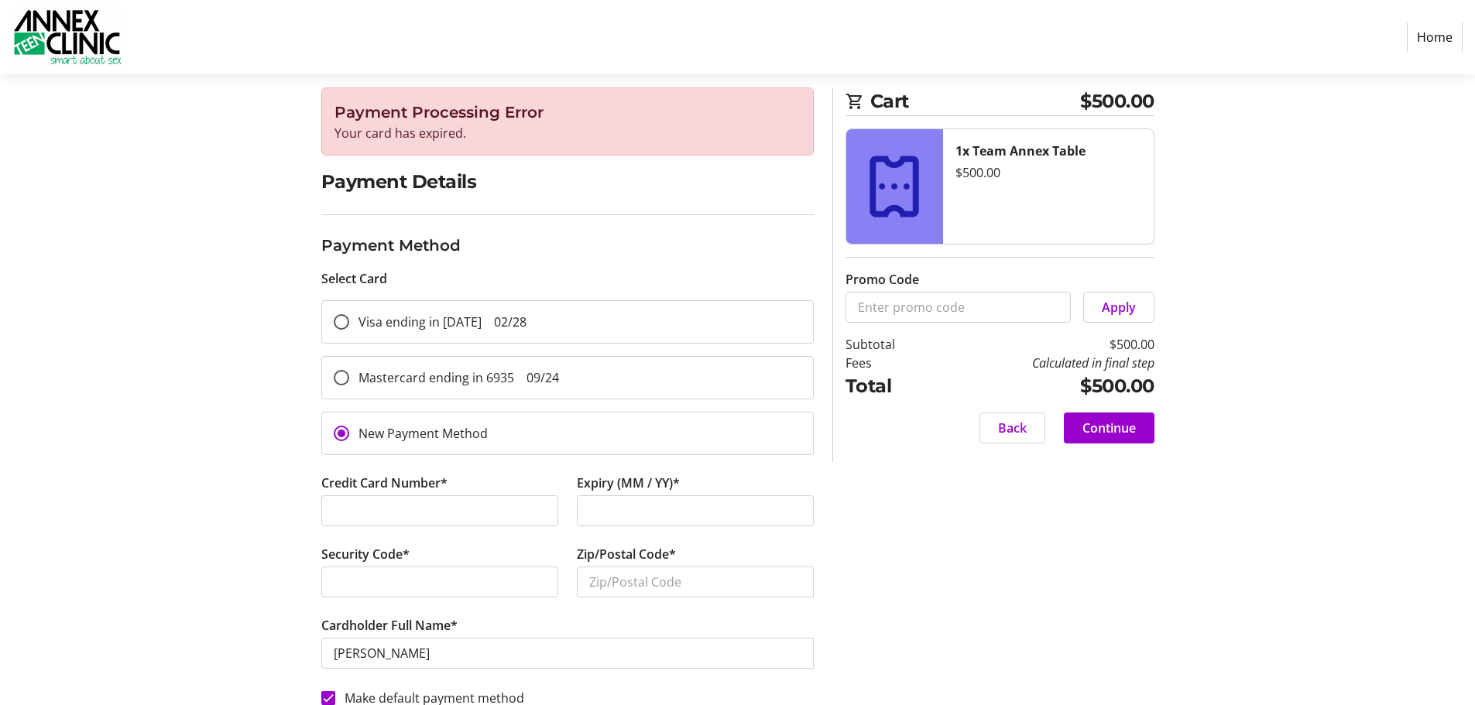
scroll to position [136, 0]
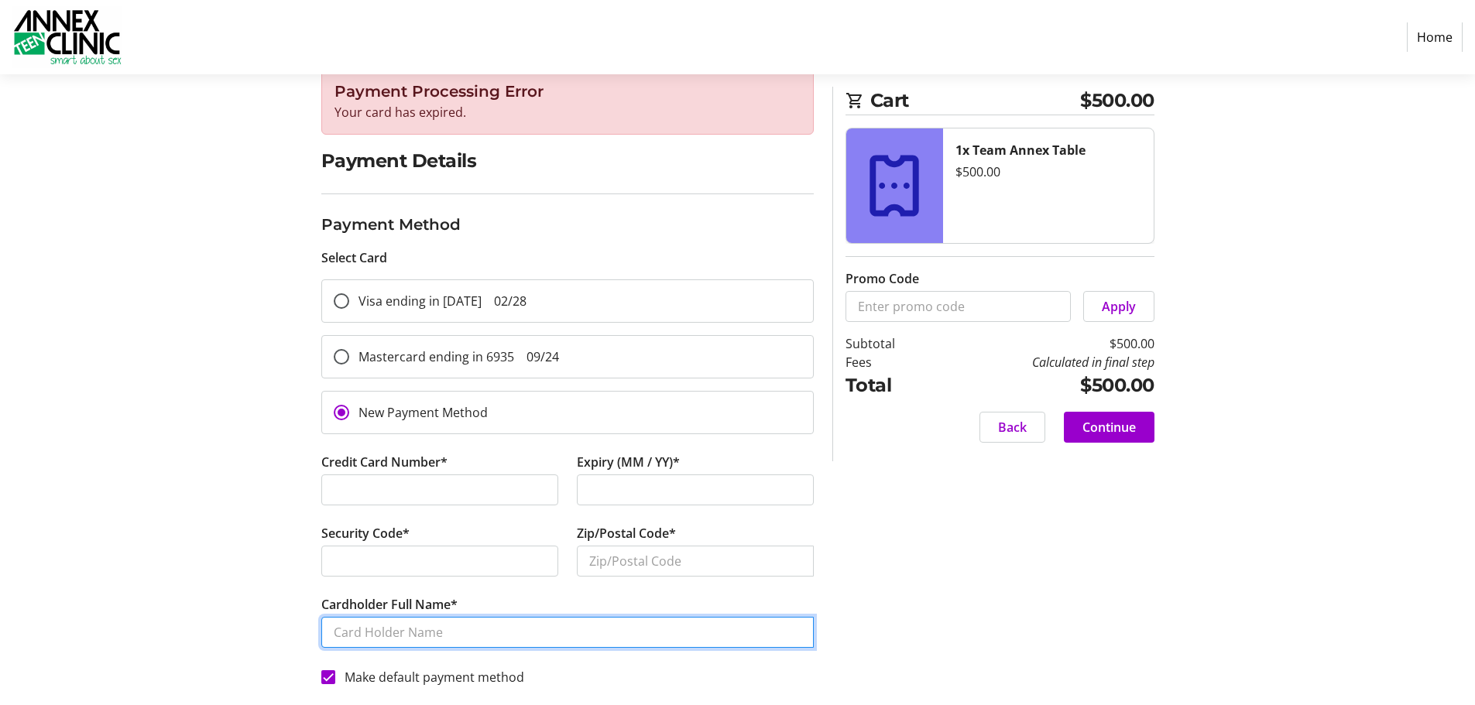
type input "[PERSON_NAME]"
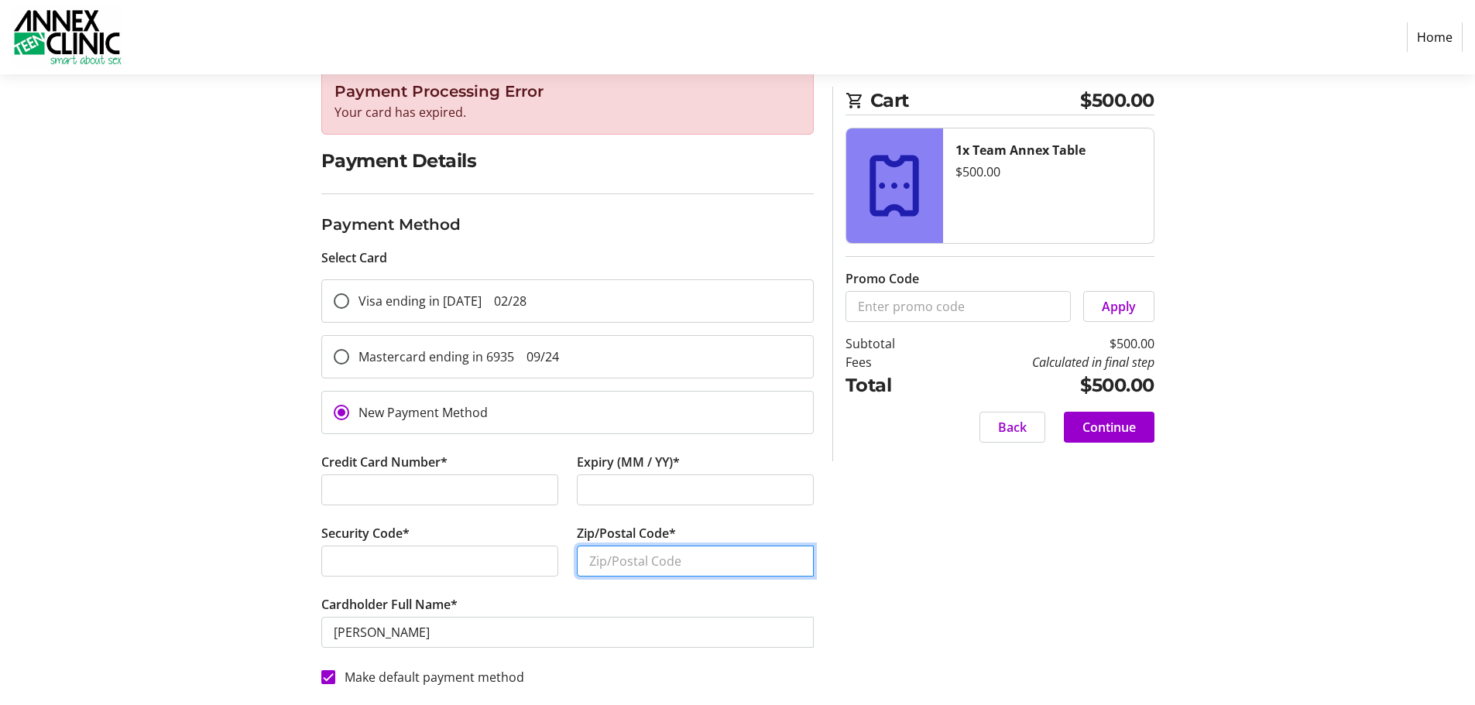
type input "55410"
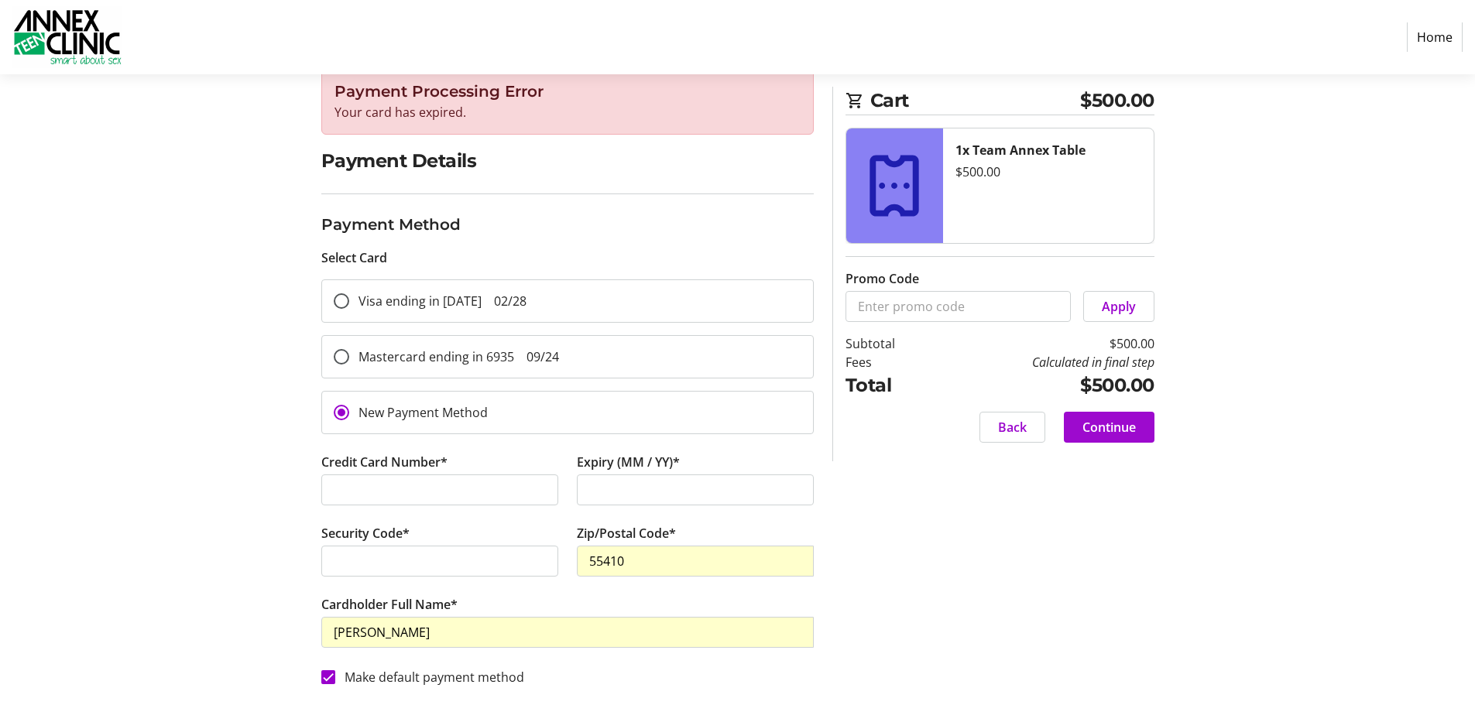
click at [1131, 432] on span "Continue" at bounding box center [1108, 427] width 53 height 19
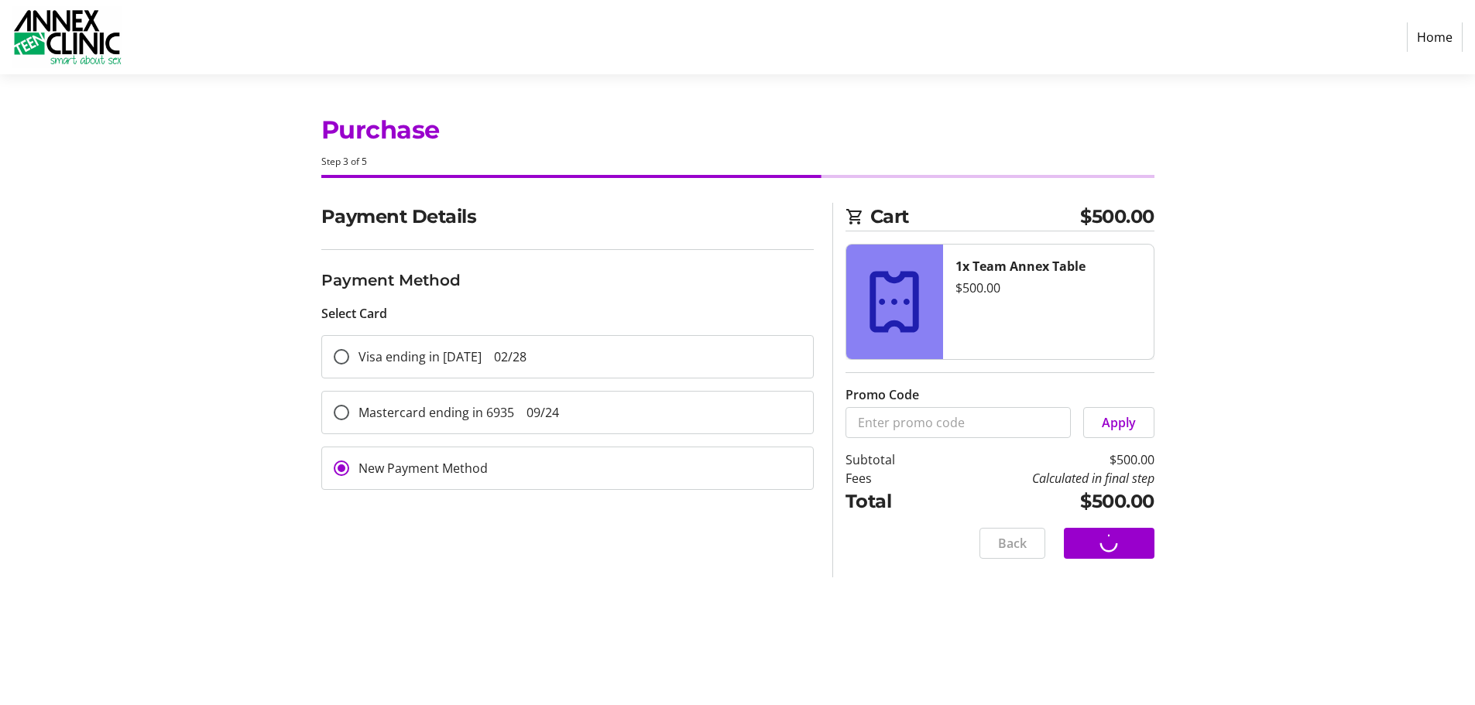
scroll to position [0, 0]
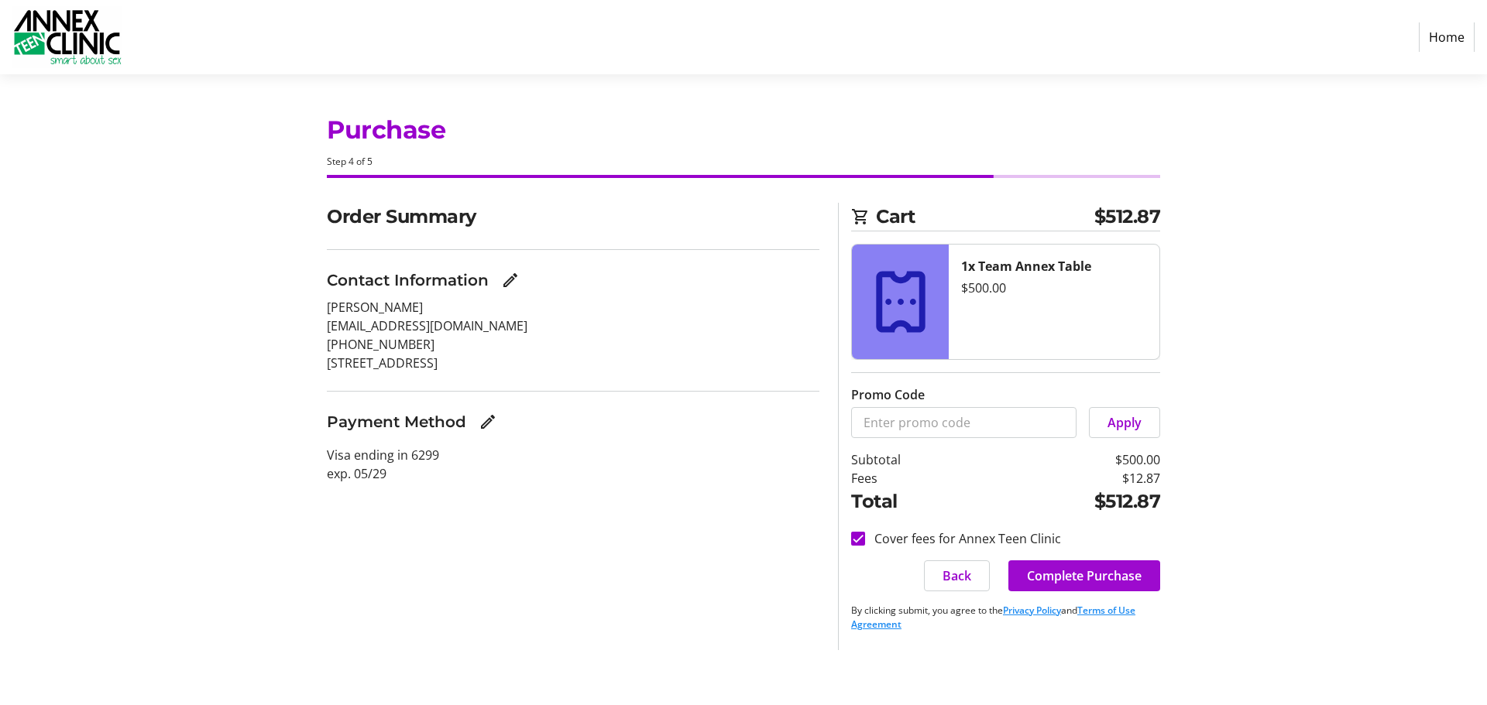
click at [1055, 578] on span "Complete Purchase" at bounding box center [1084, 576] width 115 height 19
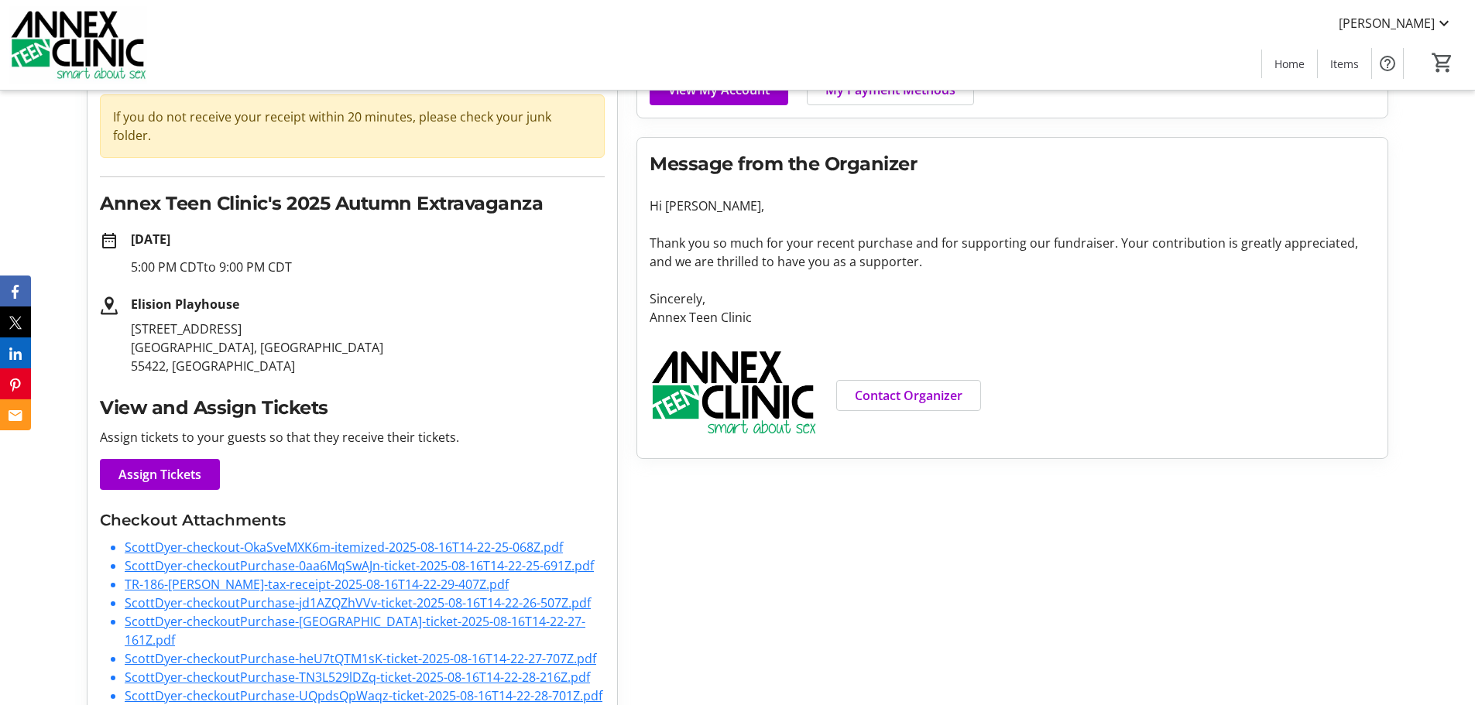
scroll to position [146, 0]
click at [303, 687] on link "ScottDyer-checkoutPurchase-UQpdsQpWaqz-ticket-2025-08-16T14-22-28-701Z.pdf" at bounding box center [364, 695] width 478 height 17
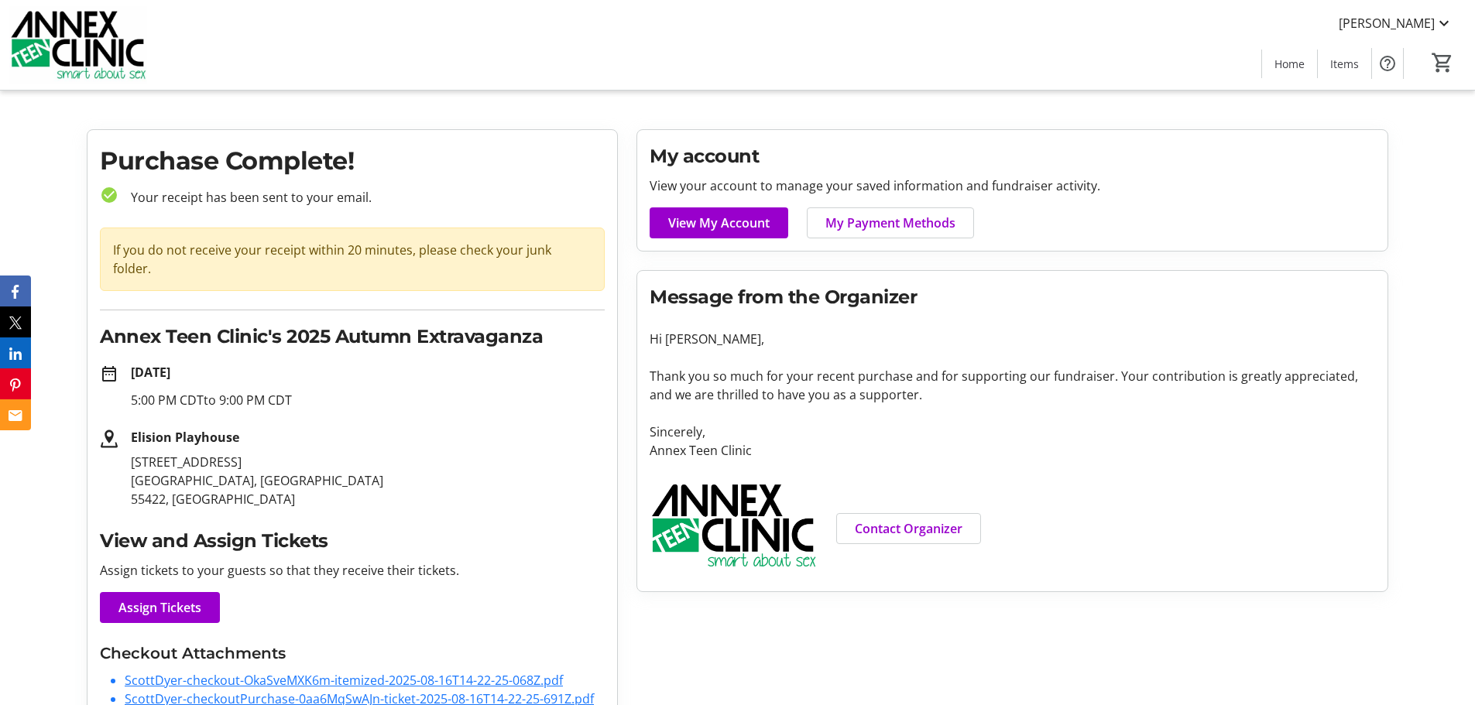
scroll to position [0, 0]
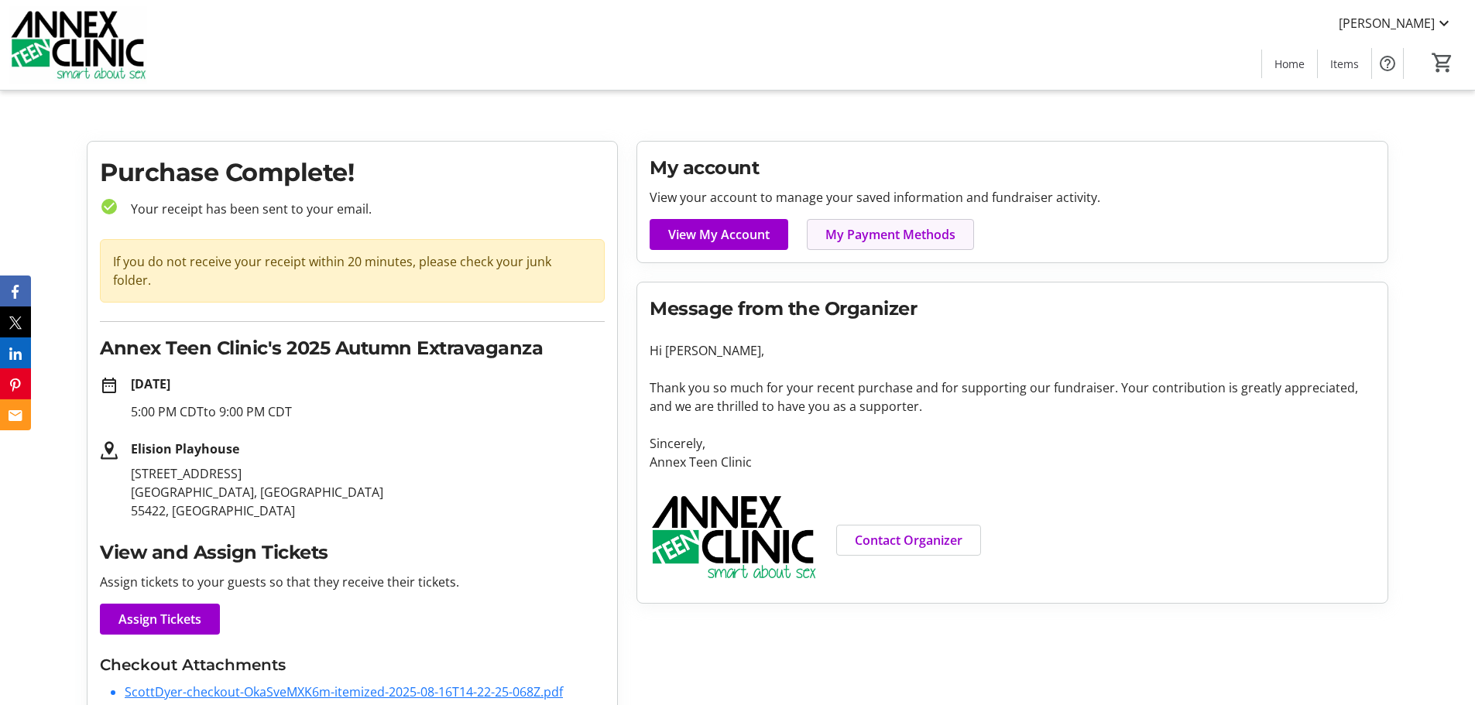
click at [866, 235] on span "My Payment Methods" at bounding box center [890, 234] width 130 height 19
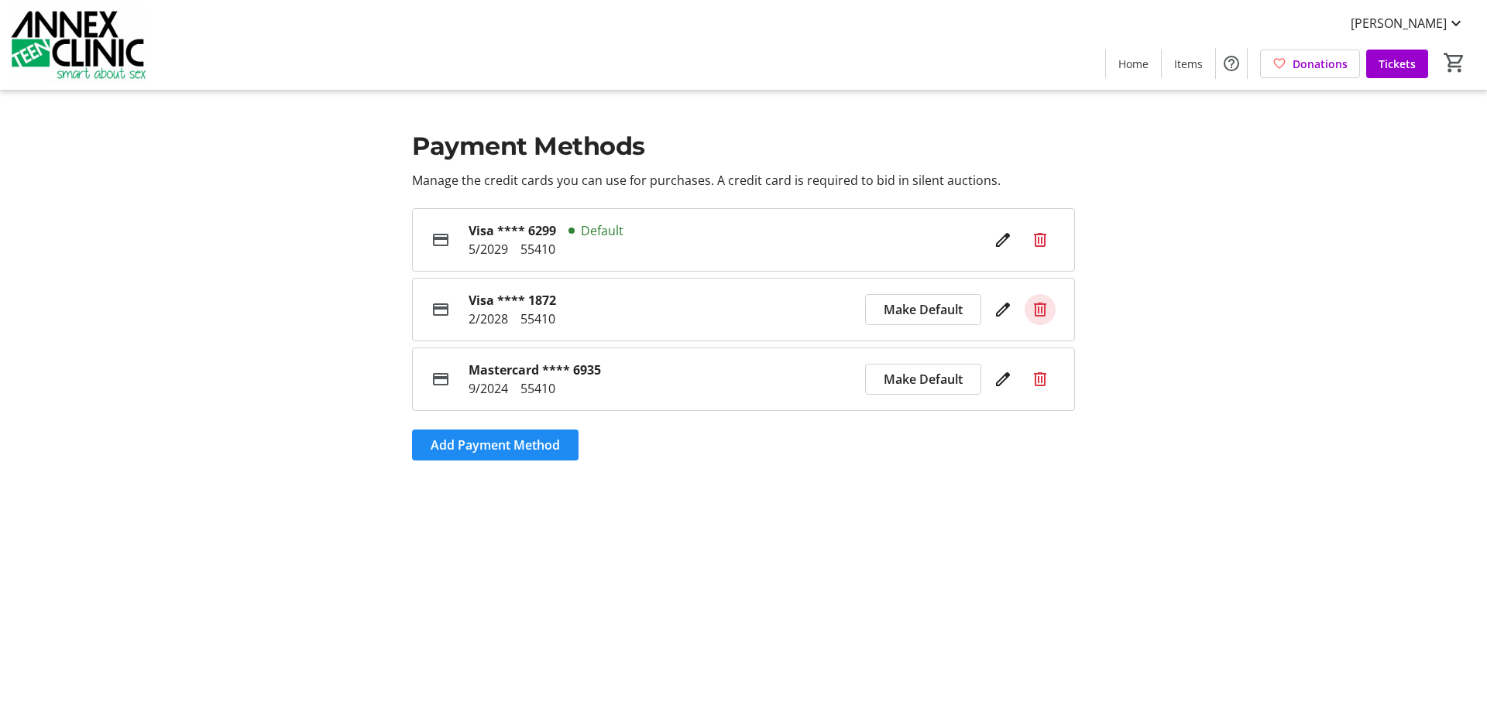
click at [1036, 313] on mat-icon at bounding box center [1040, 309] width 19 height 19
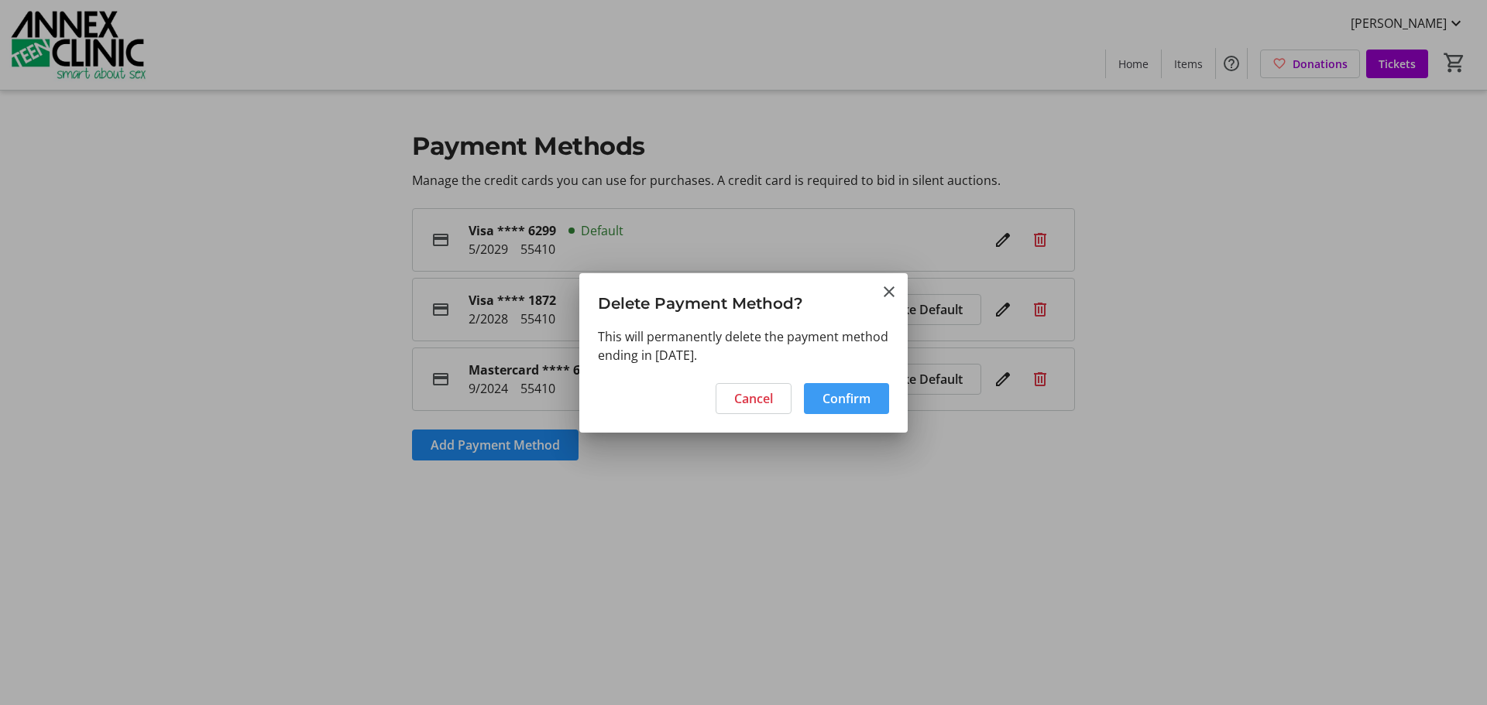
click at [828, 402] on span "Confirm" at bounding box center [846, 398] width 48 height 19
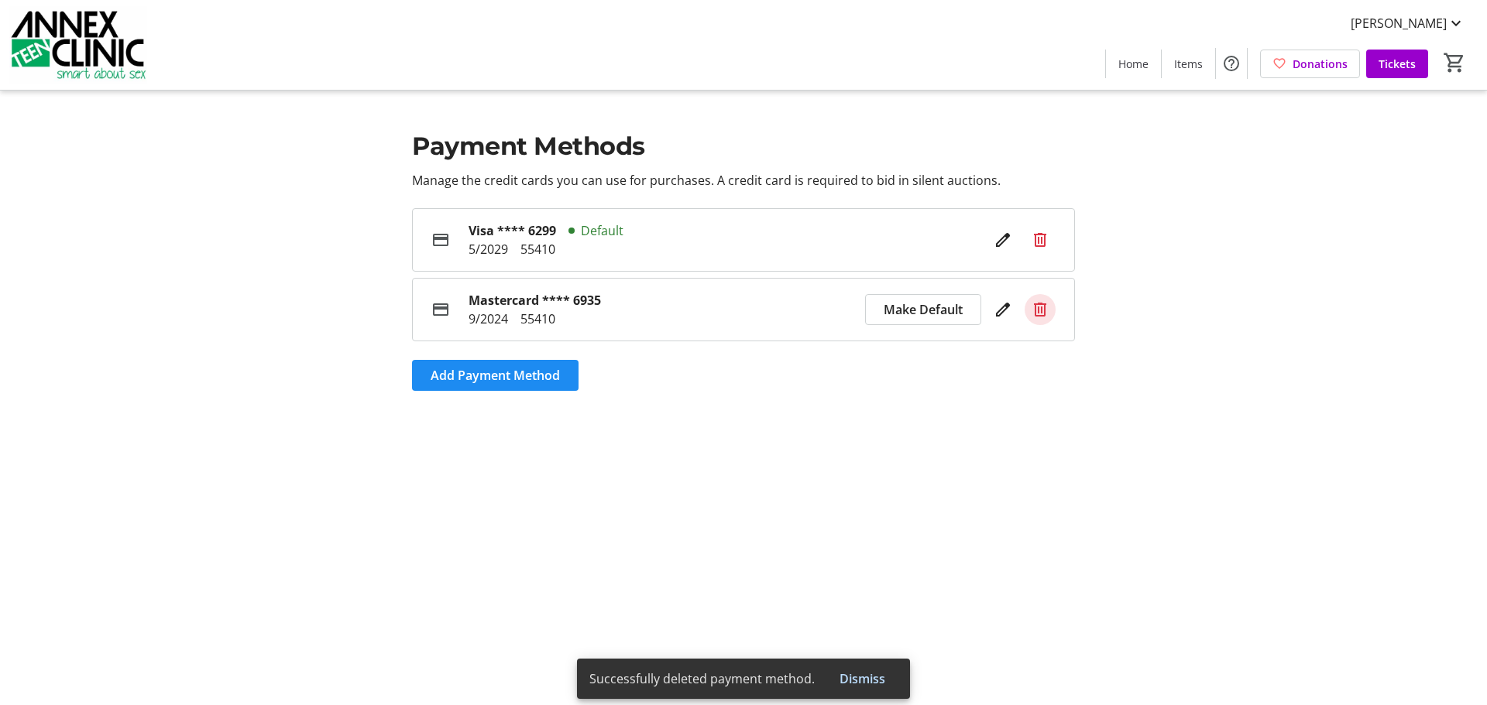
click at [1040, 314] on mat-icon at bounding box center [1040, 309] width 19 height 19
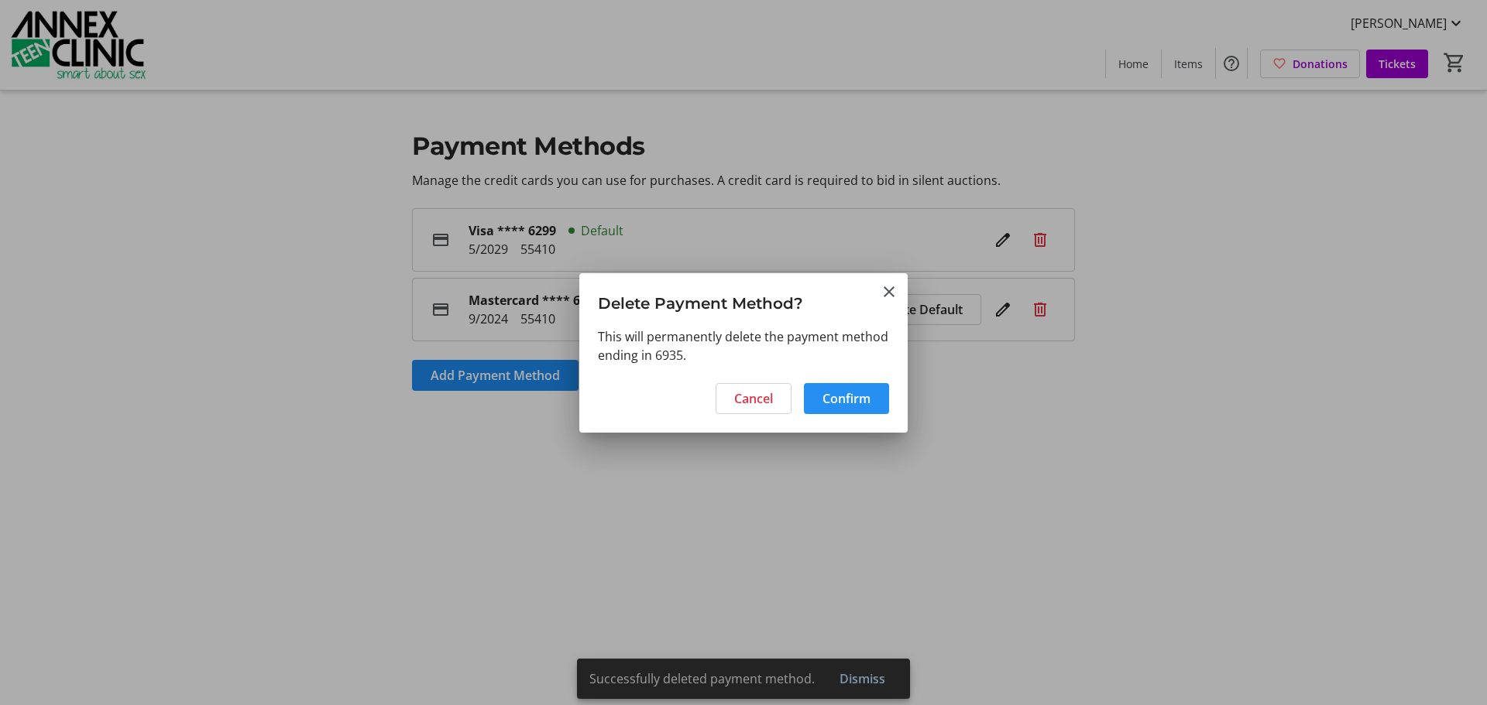
click at [840, 393] on span "Confirm" at bounding box center [846, 398] width 48 height 19
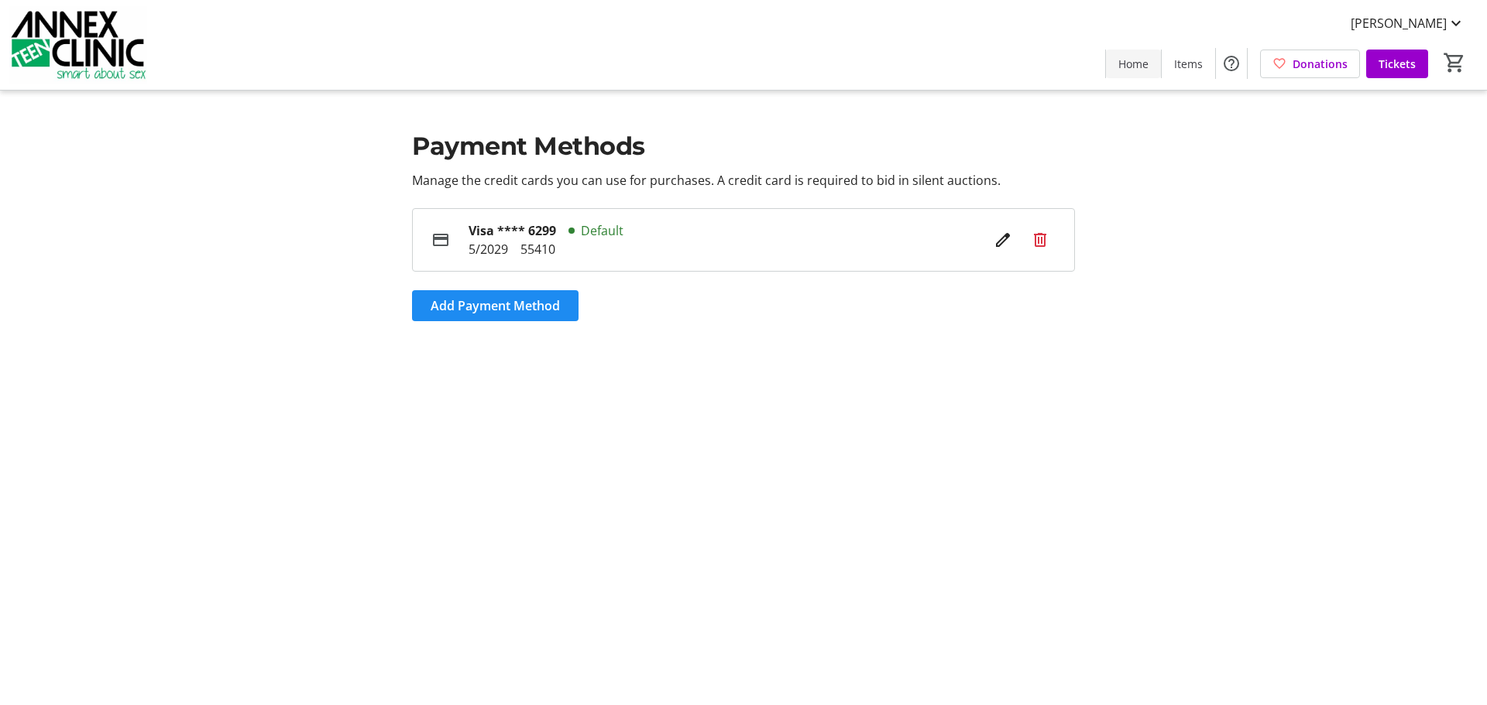
click at [1134, 69] on span "Home" at bounding box center [1133, 64] width 30 height 16
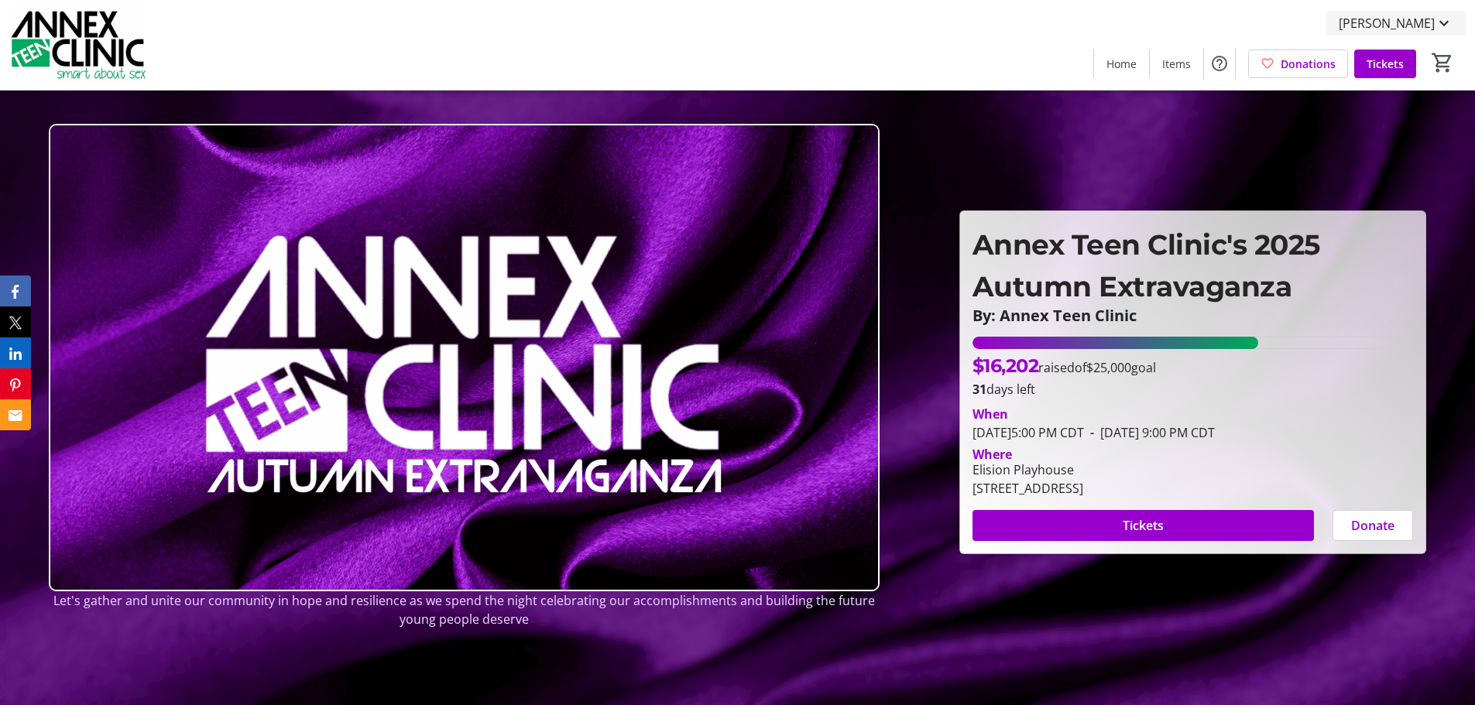
click at [1389, 21] on span "[PERSON_NAME]" at bounding box center [1387, 23] width 96 height 19
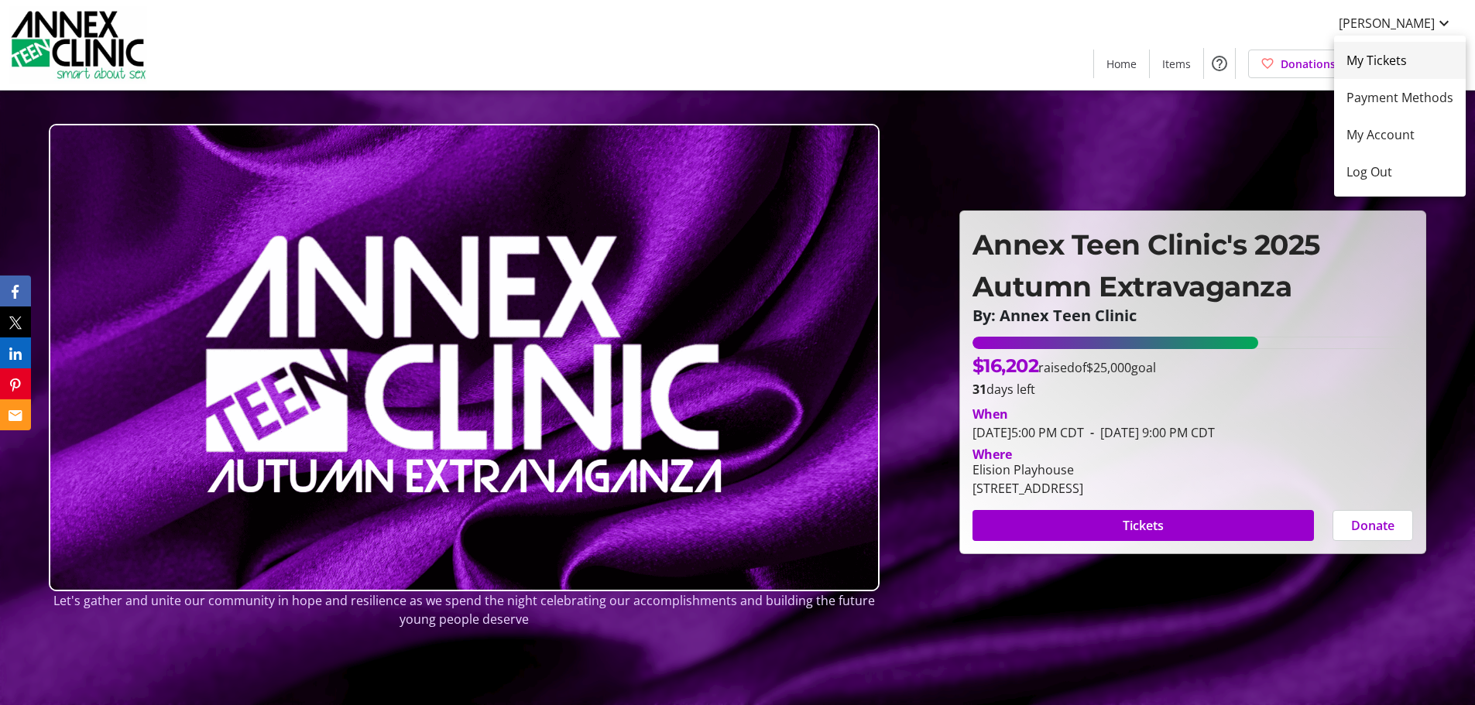
click at [1382, 55] on span "My Tickets" at bounding box center [1399, 60] width 107 height 19
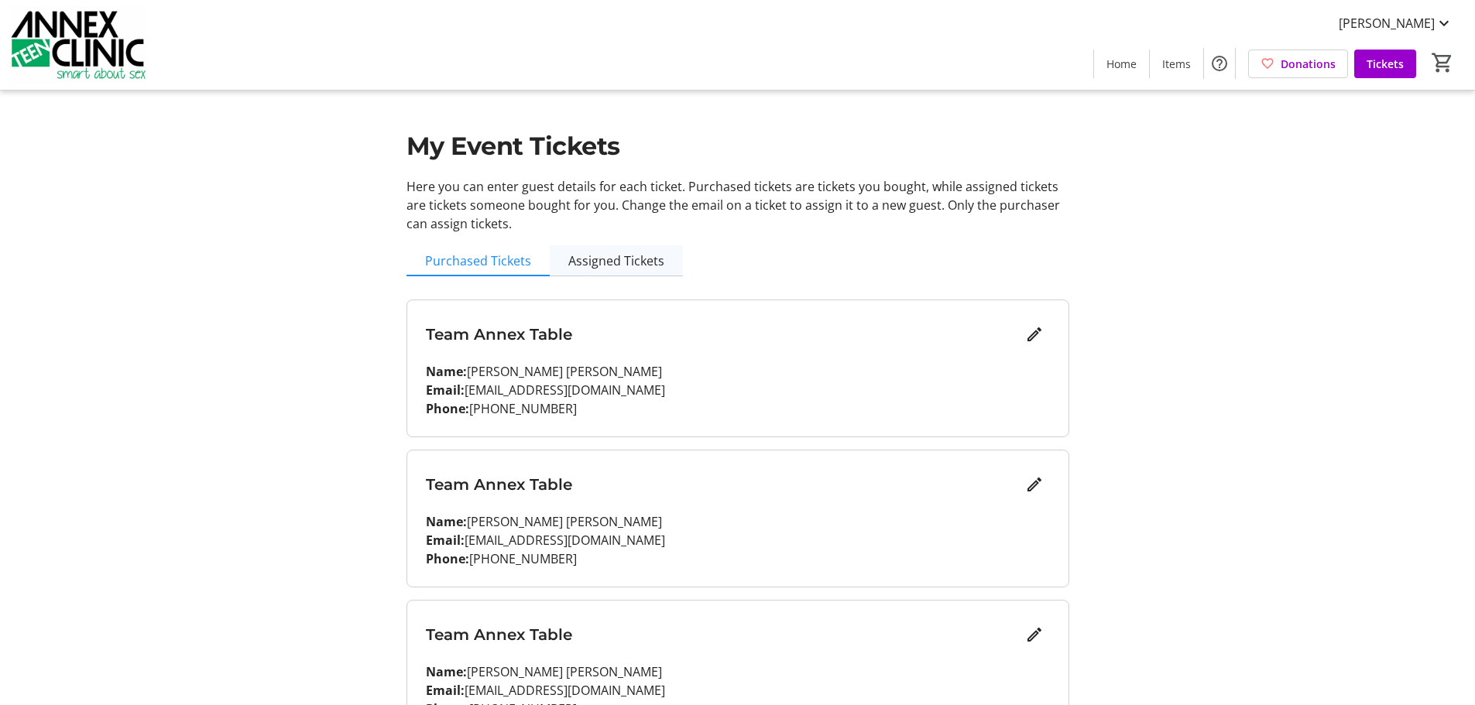
click at [599, 262] on span "Assigned Tickets" at bounding box center [616, 261] width 96 height 12
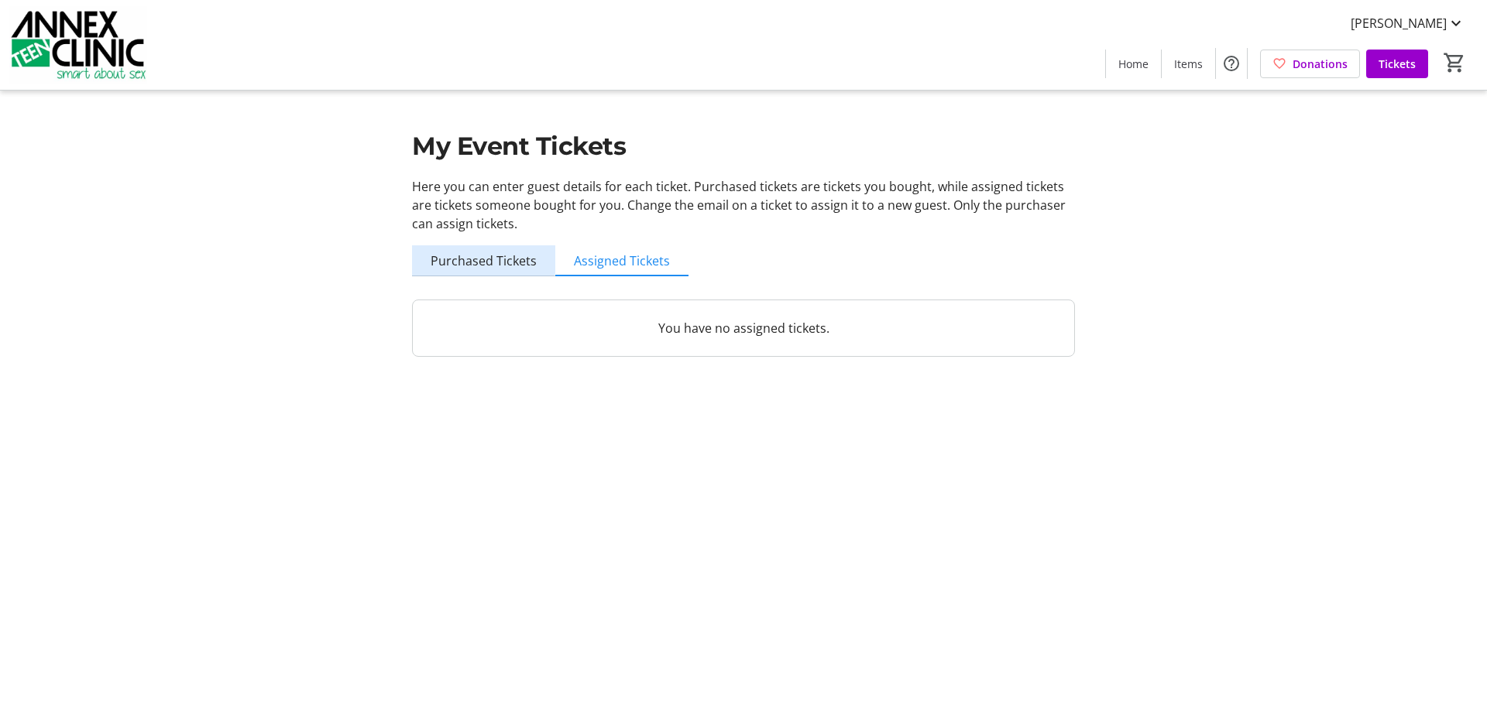
click at [483, 255] on span "Purchased Tickets" at bounding box center [483, 261] width 106 height 12
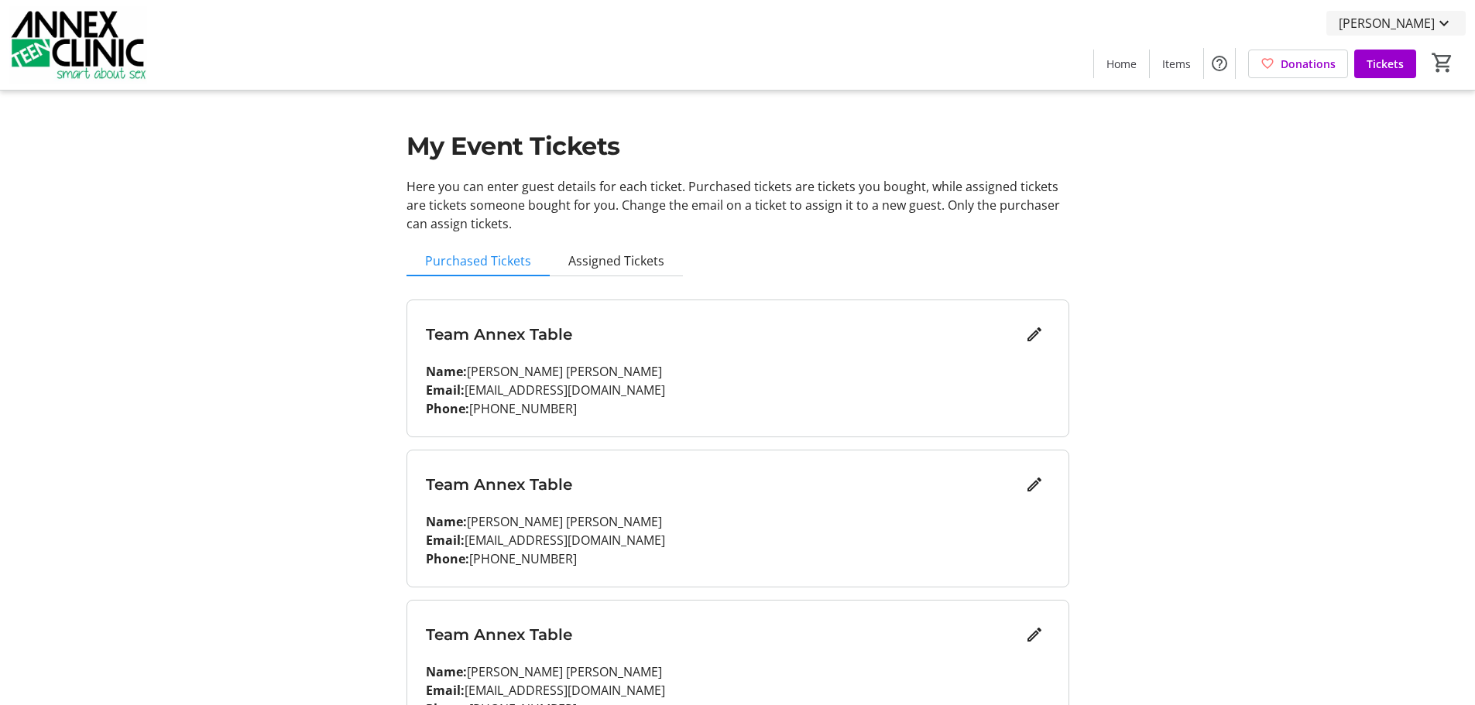
click at [1391, 27] on span "[PERSON_NAME]" at bounding box center [1387, 23] width 96 height 19
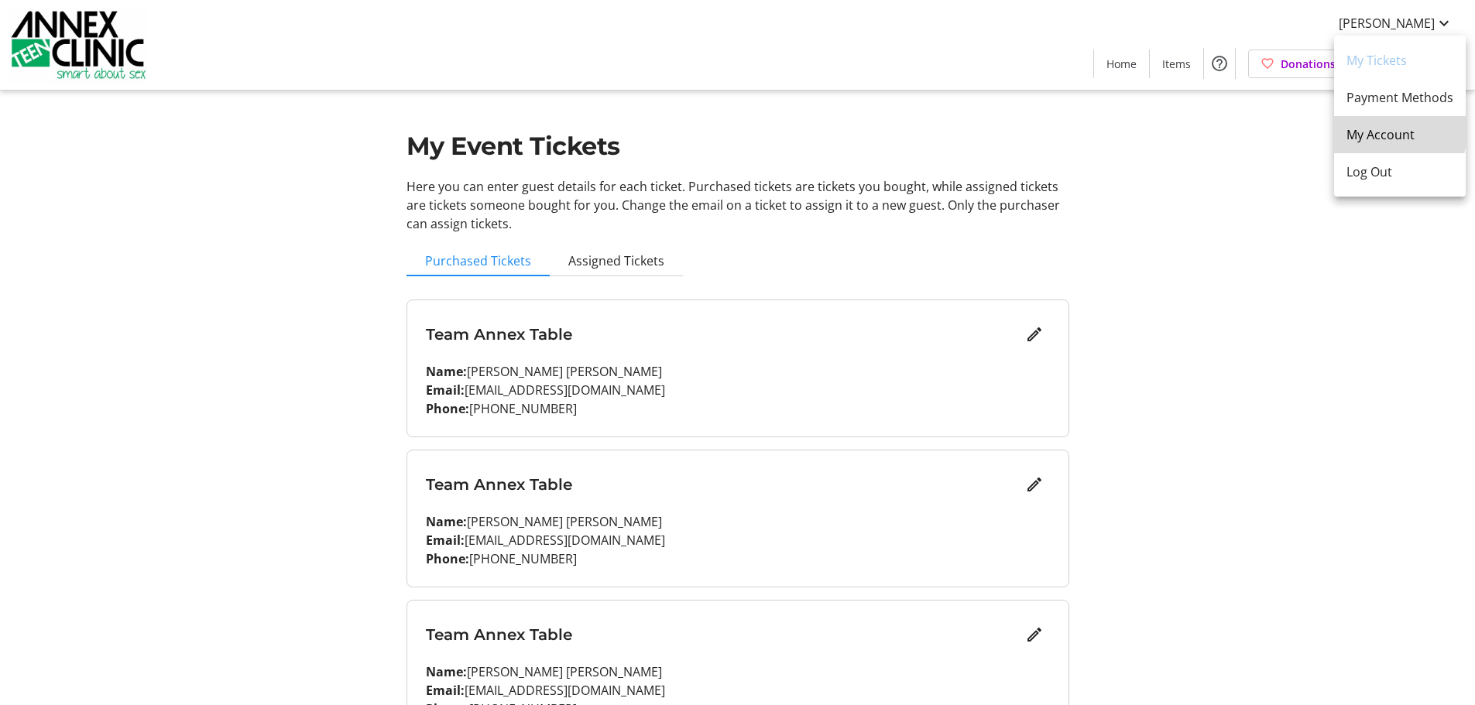
click at [1397, 132] on span "My Account" at bounding box center [1399, 134] width 107 height 19
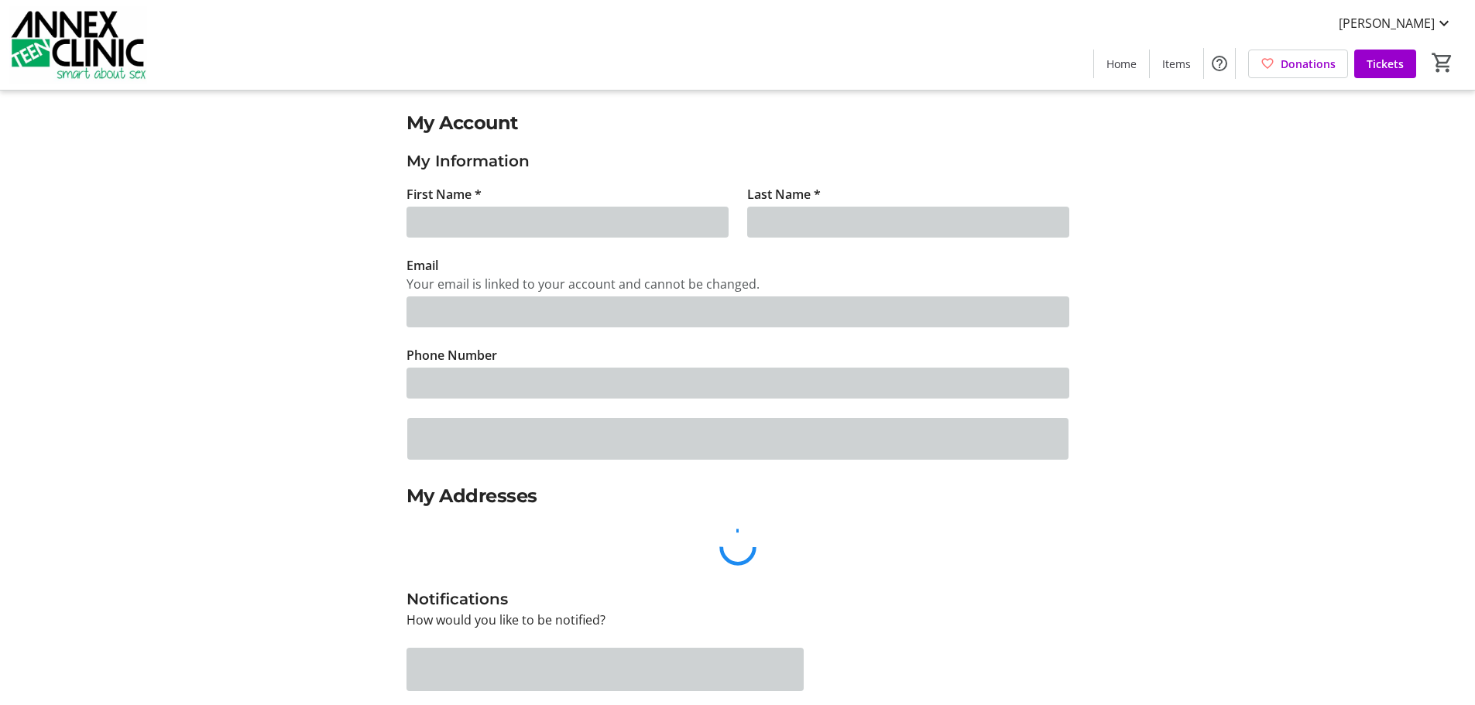
type input "[PERSON_NAME]"
type input "[EMAIL_ADDRESS][DOMAIN_NAME]"
type input "[PHONE_NUMBER]"
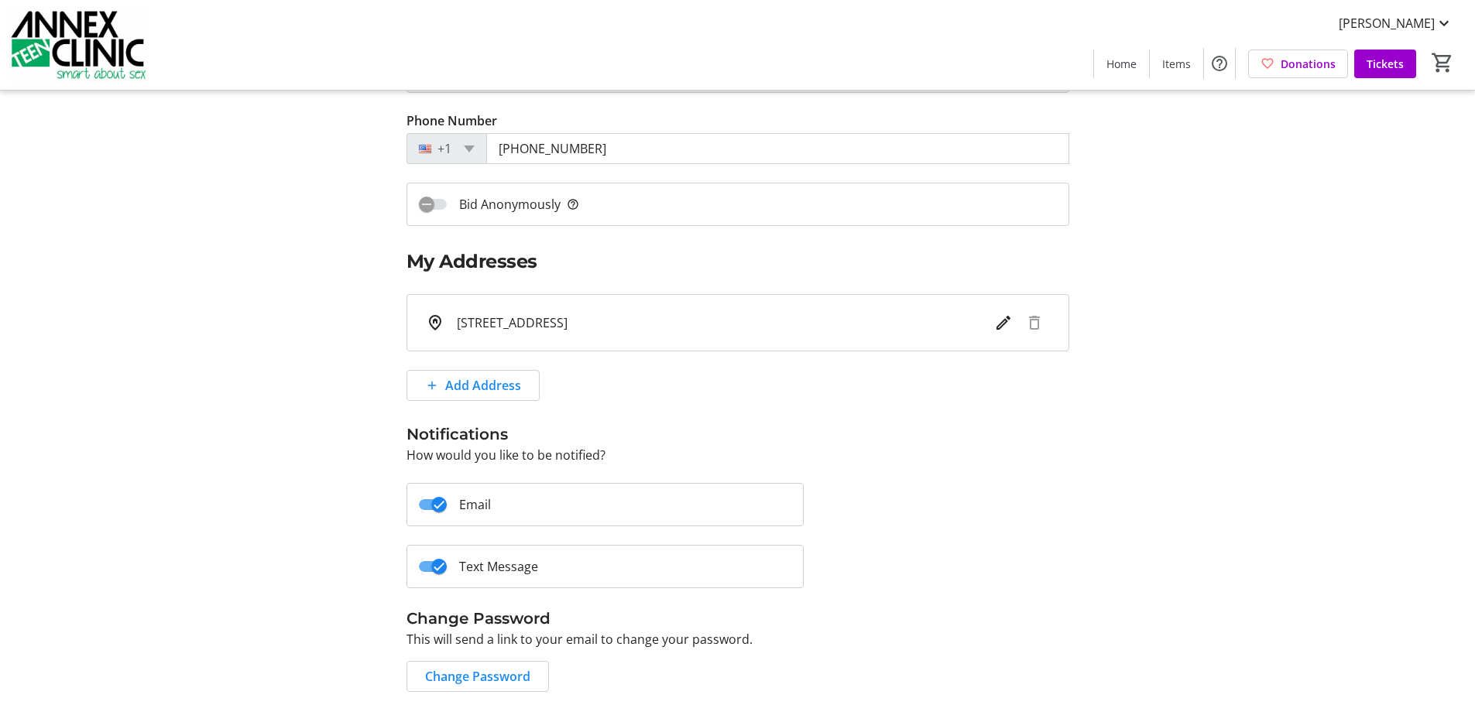
scroll to position [290, 0]
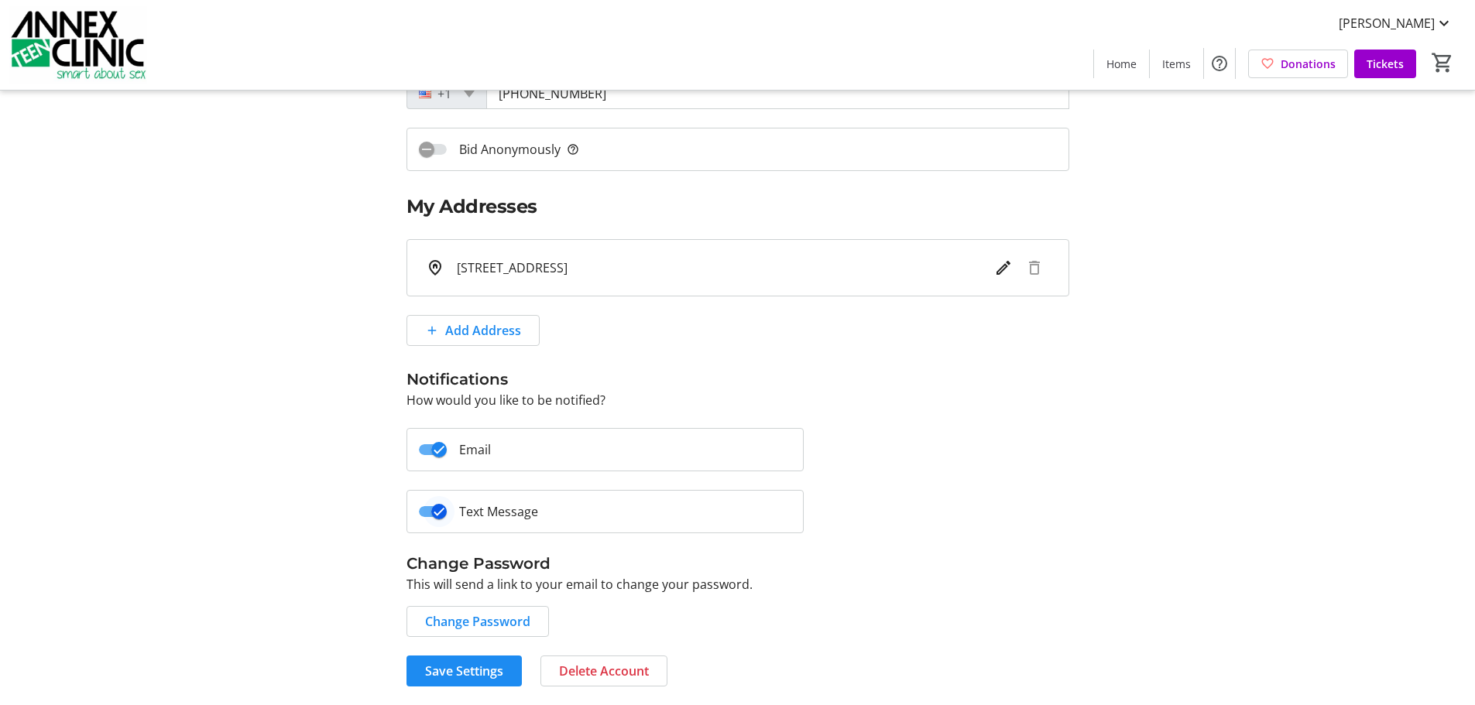
click at [442, 520] on span "button" at bounding box center [439, 511] width 31 height 31
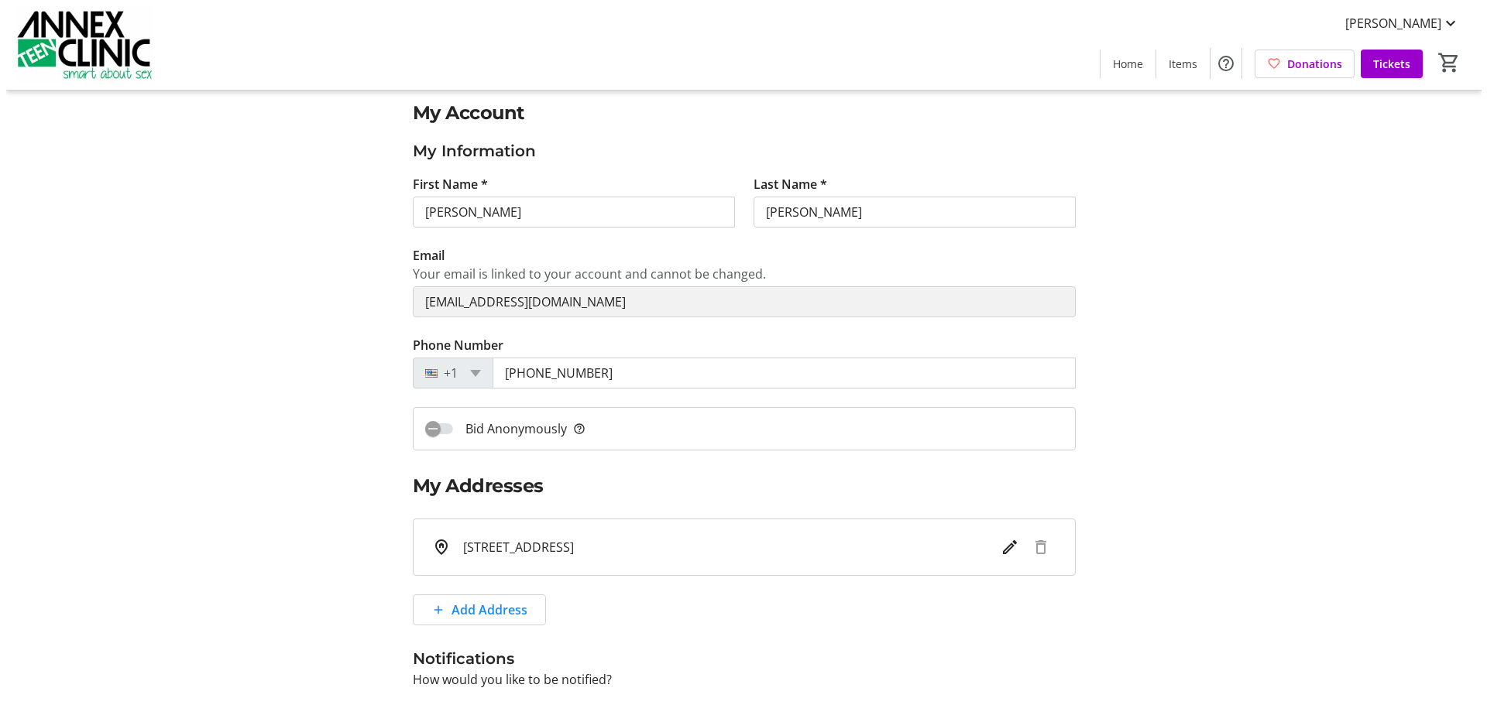
scroll to position [0, 0]
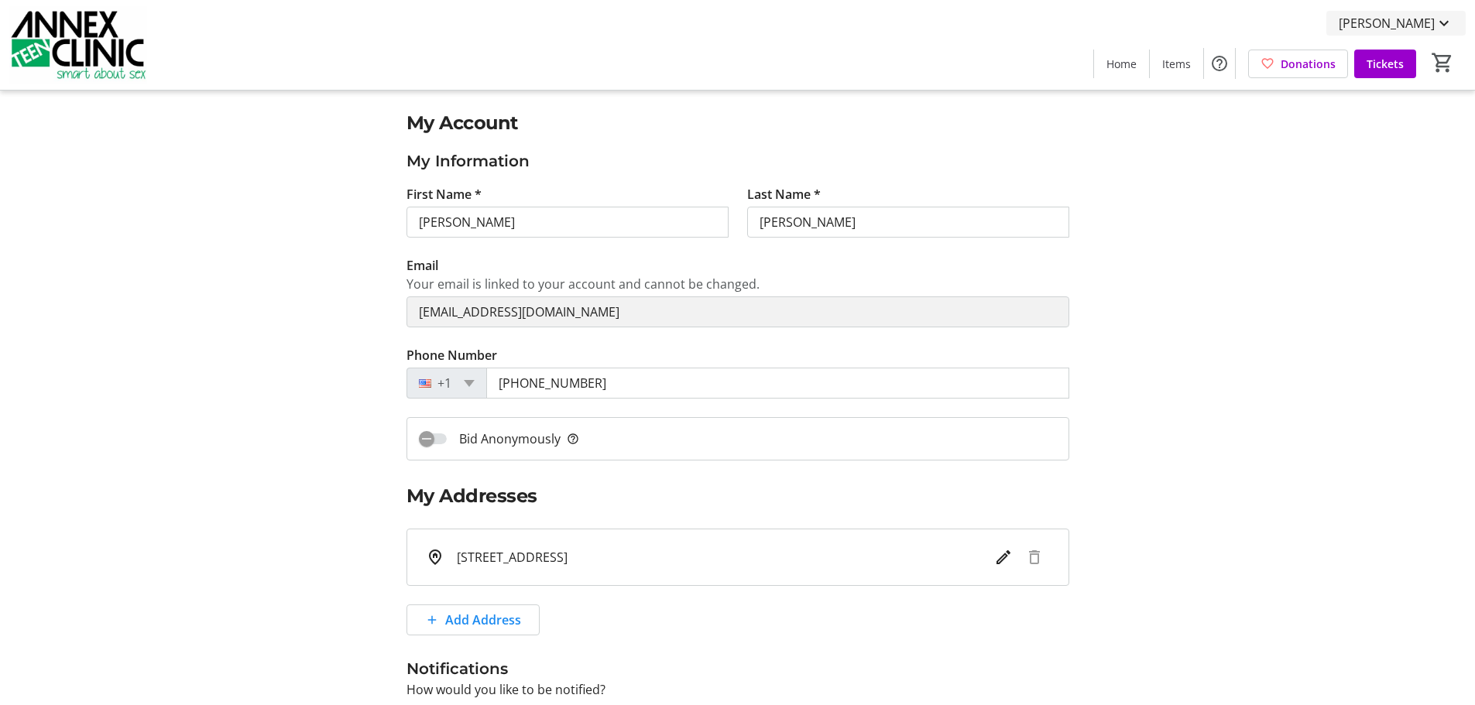
click at [1412, 26] on span "[PERSON_NAME]" at bounding box center [1387, 23] width 96 height 19
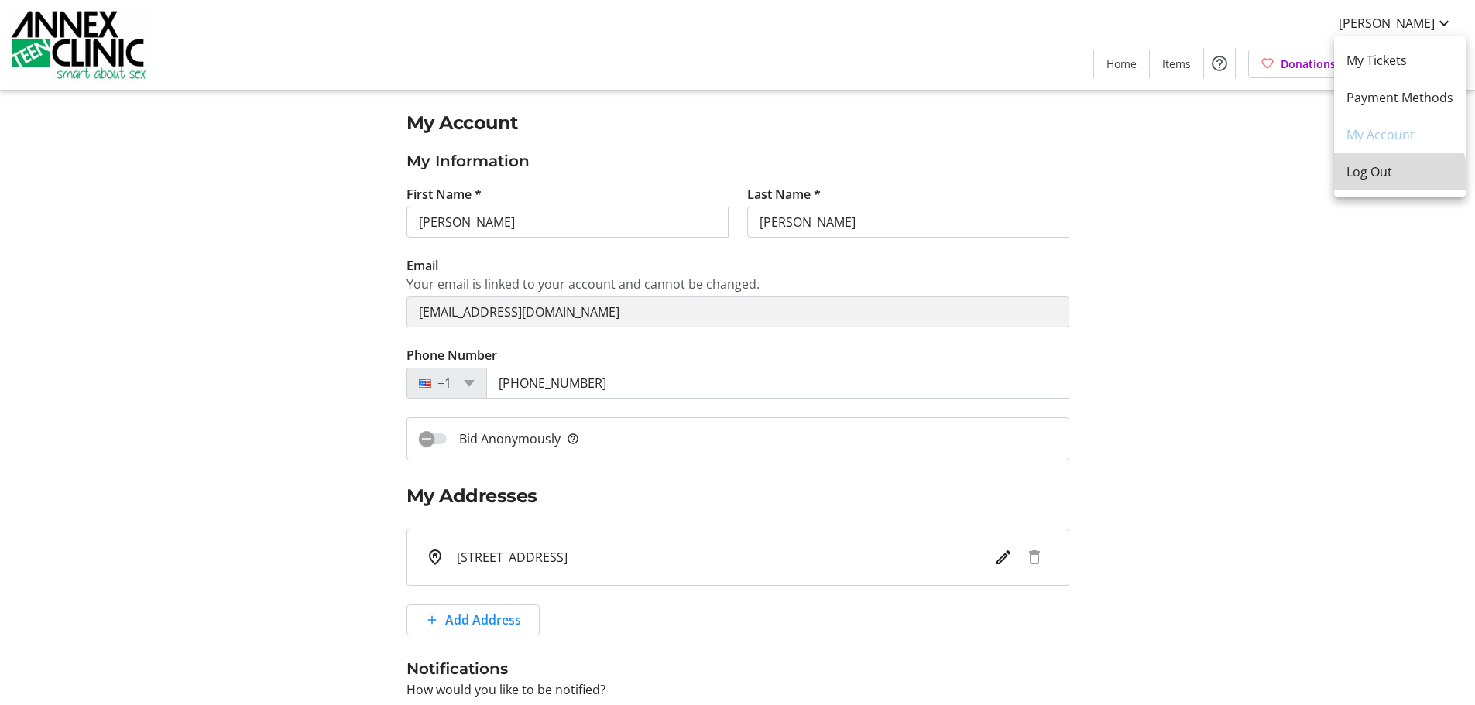
click at [1389, 177] on span "Log Out" at bounding box center [1399, 172] width 107 height 19
